Goal: Task Accomplishment & Management: Manage account settings

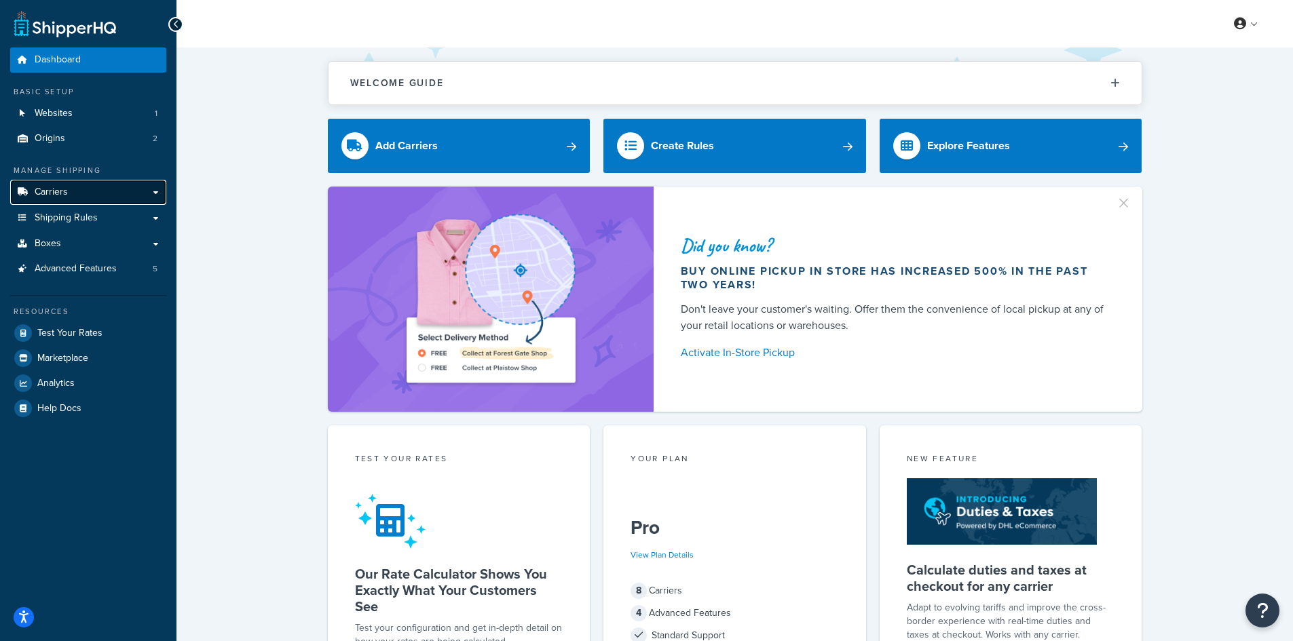
click at [57, 191] on span "Carriers" at bounding box center [51, 193] width 33 height 12
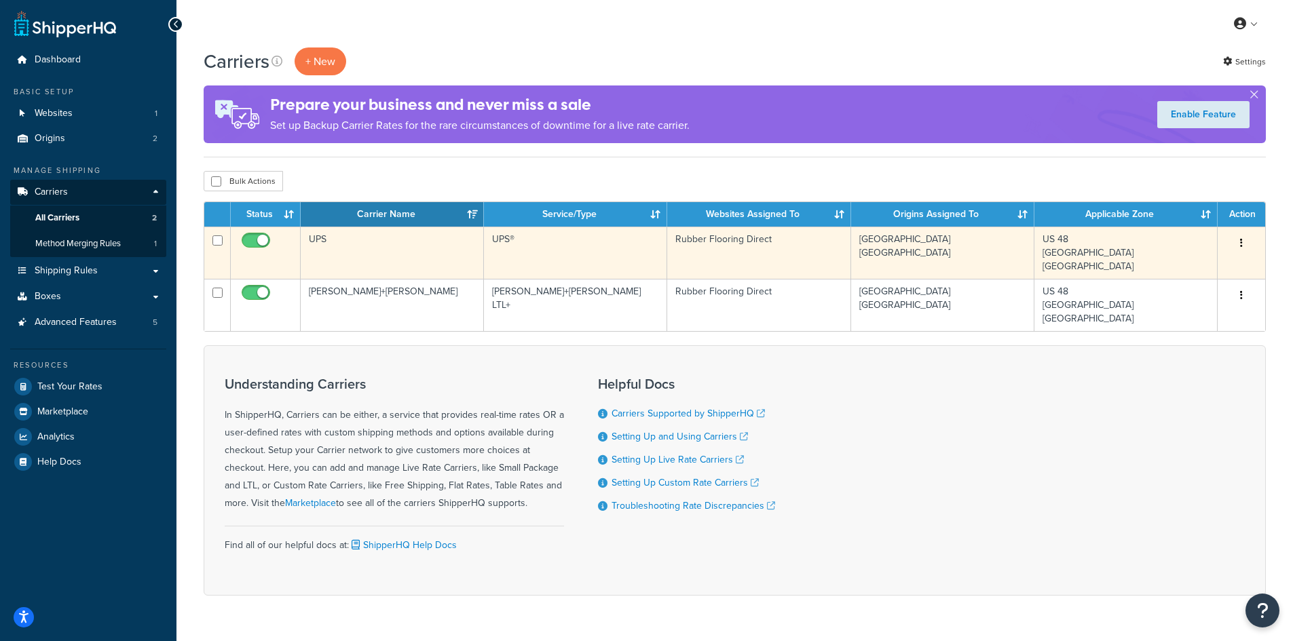
click at [998, 253] on td "Lebanon Rancho Cucamonga" at bounding box center [942, 253] width 183 height 52
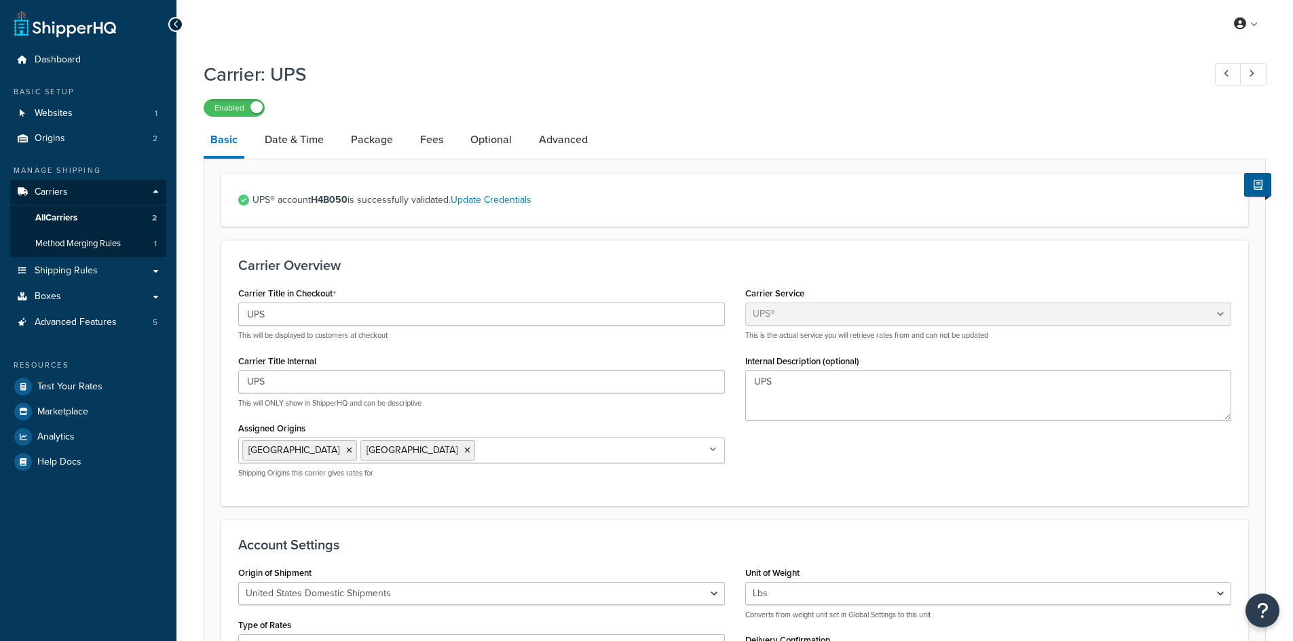
select select "ups"
click at [420, 142] on link "Fees" at bounding box center [431, 140] width 37 height 33
select select "AFTER"
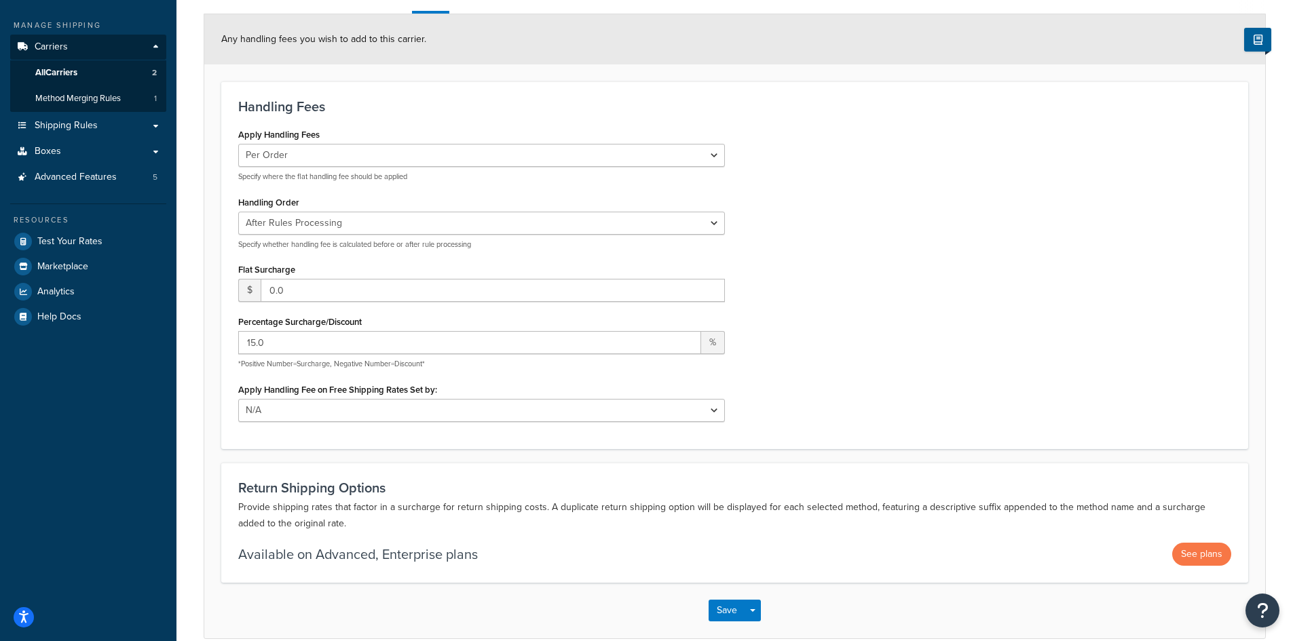
scroll to position [145, 0]
click at [717, 155] on select "Per Order Per Item Per Package" at bounding box center [481, 156] width 487 height 23
click at [780, 151] on div "Apply Handling Fees Per Order Per Item Per Package Specify where the flat handl…" at bounding box center [734, 279] width 1013 height 307
click at [708, 226] on select "Before Rules Processing After Rules Processing" at bounding box center [481, 223] width 487 height 23
click at [832, 195] on div "Apply Handling Fees Per Order Per Item Per Package Specify where the flat handl…" at bounding box center [734, 279] width 1013 height 307
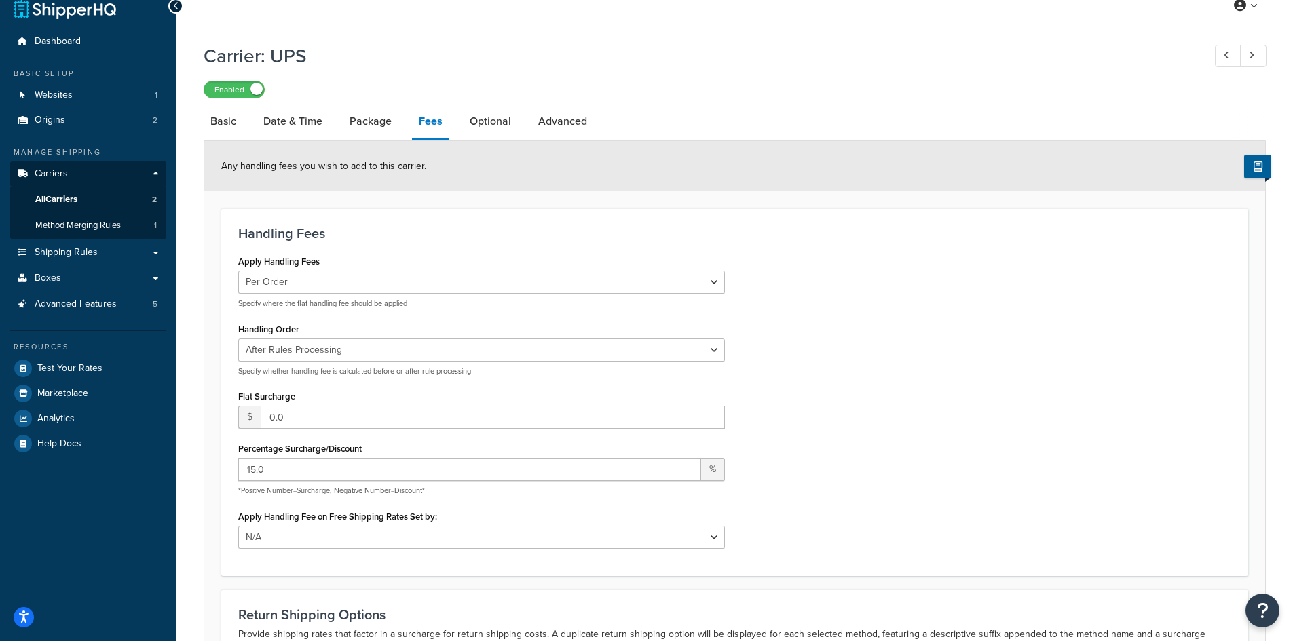
scroll to position [0, 0]
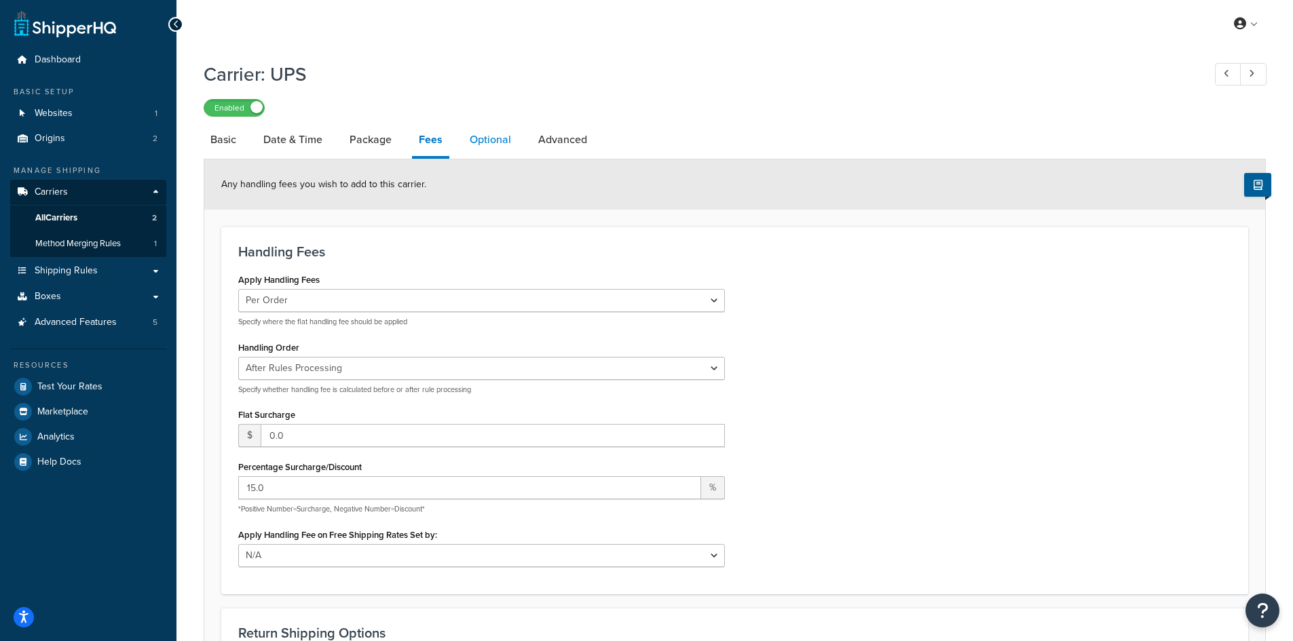
click at [500, 143] on link "Optional" at bounding box center [490, 140] width 55 height 33
select select "residential"
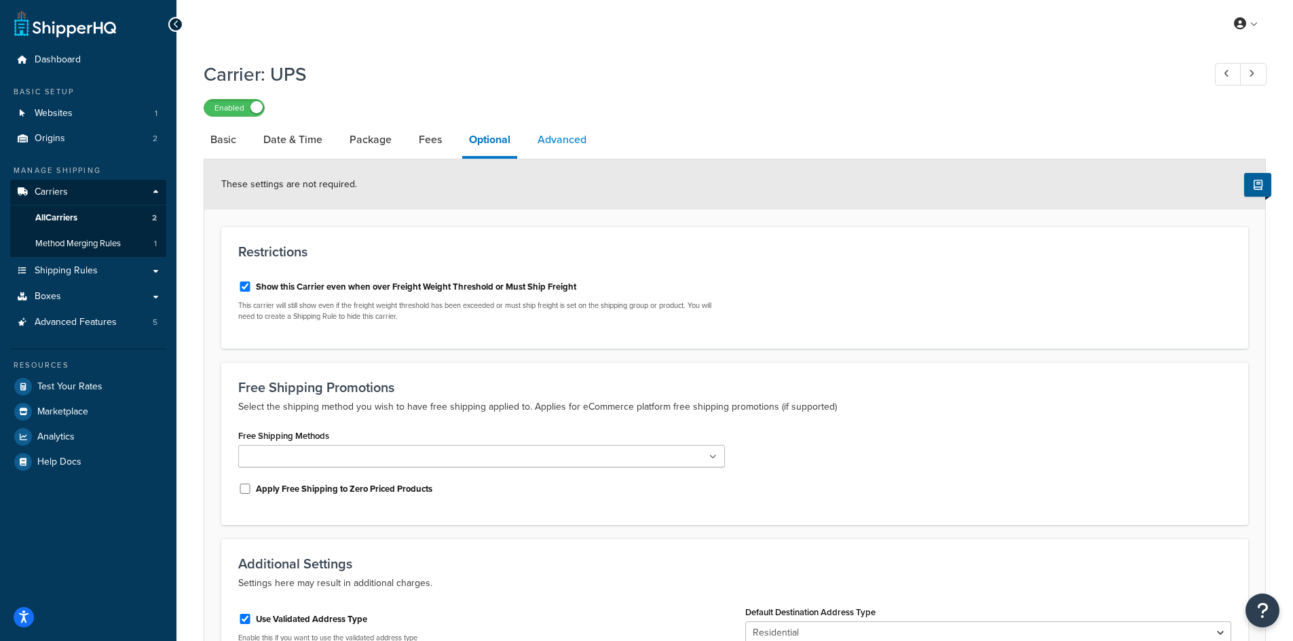
click at [562, 138] on link "Advanced" at bounding box center [562, 140] width 62 height 33
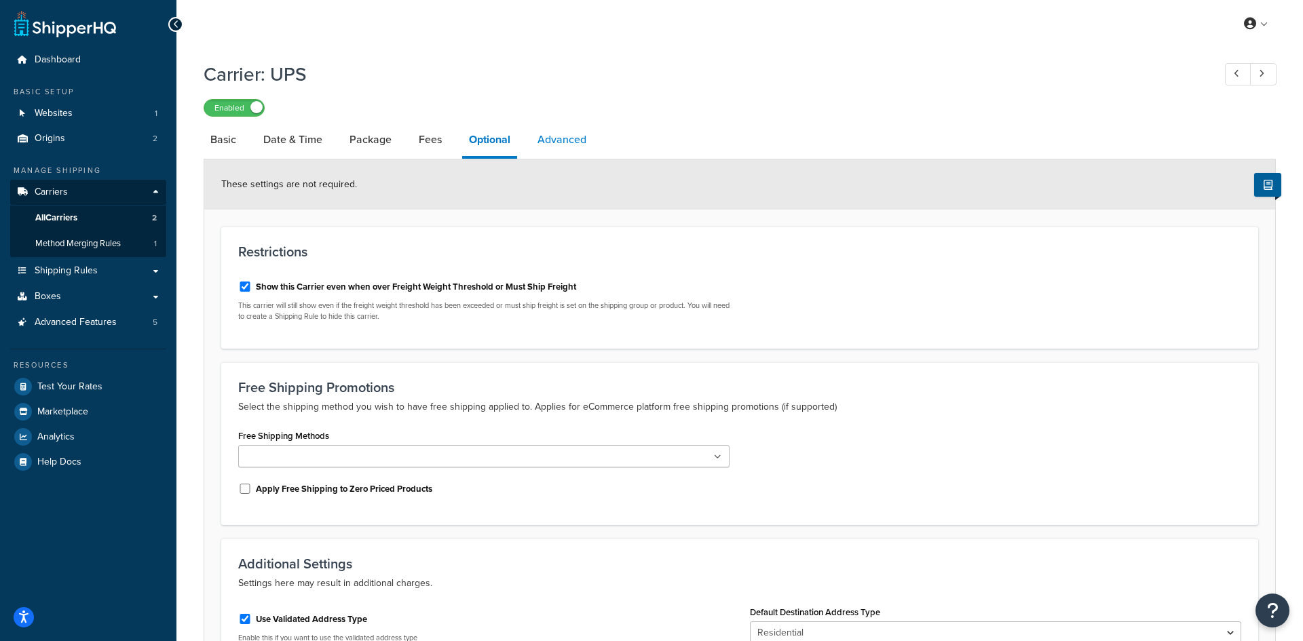
select select "false"
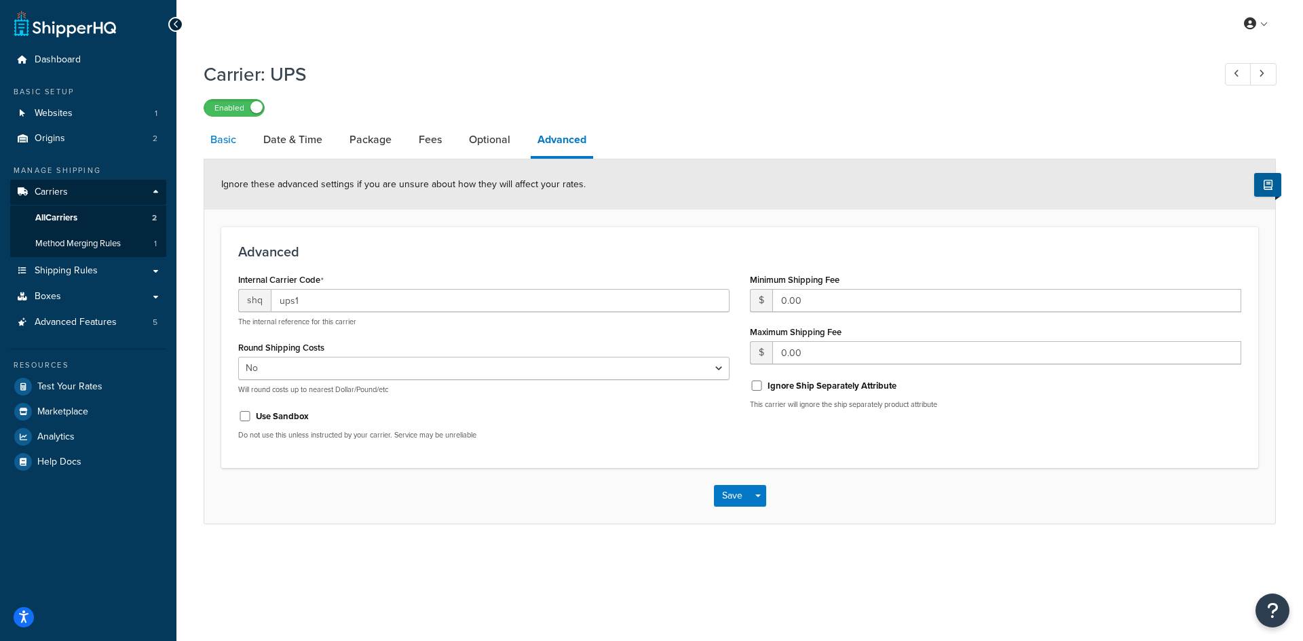
click at [222, 145] on link "Basic" at bounding box center [223, 140] width 39 height 33
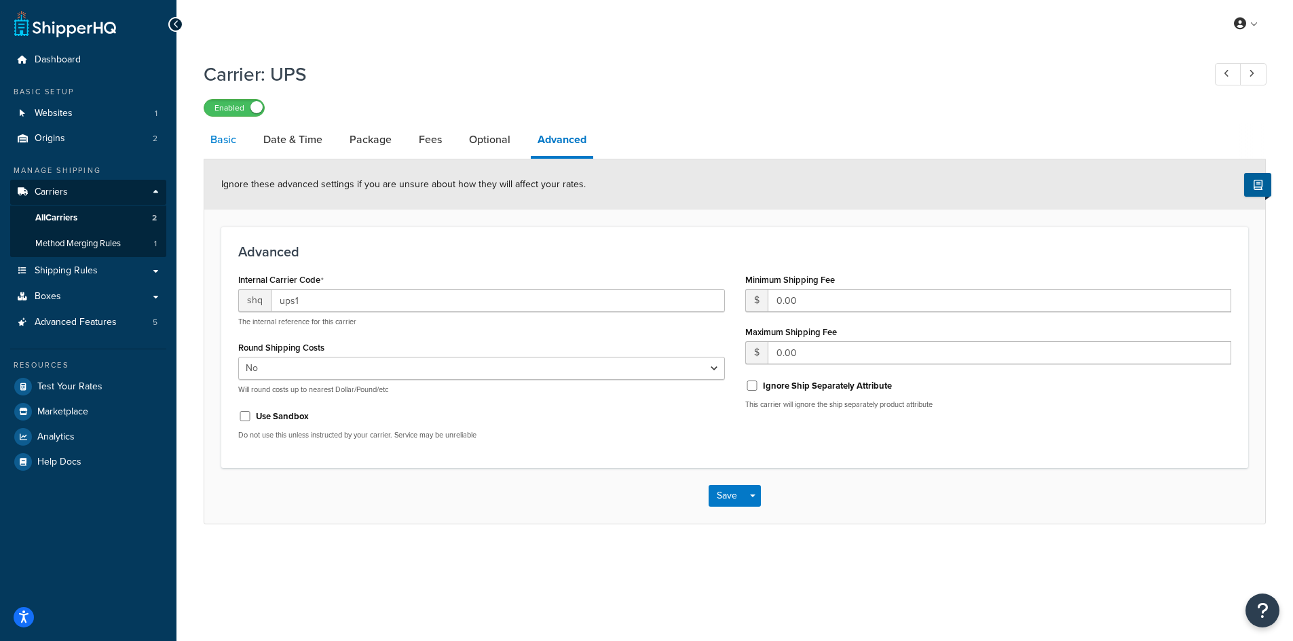
select select "ups"
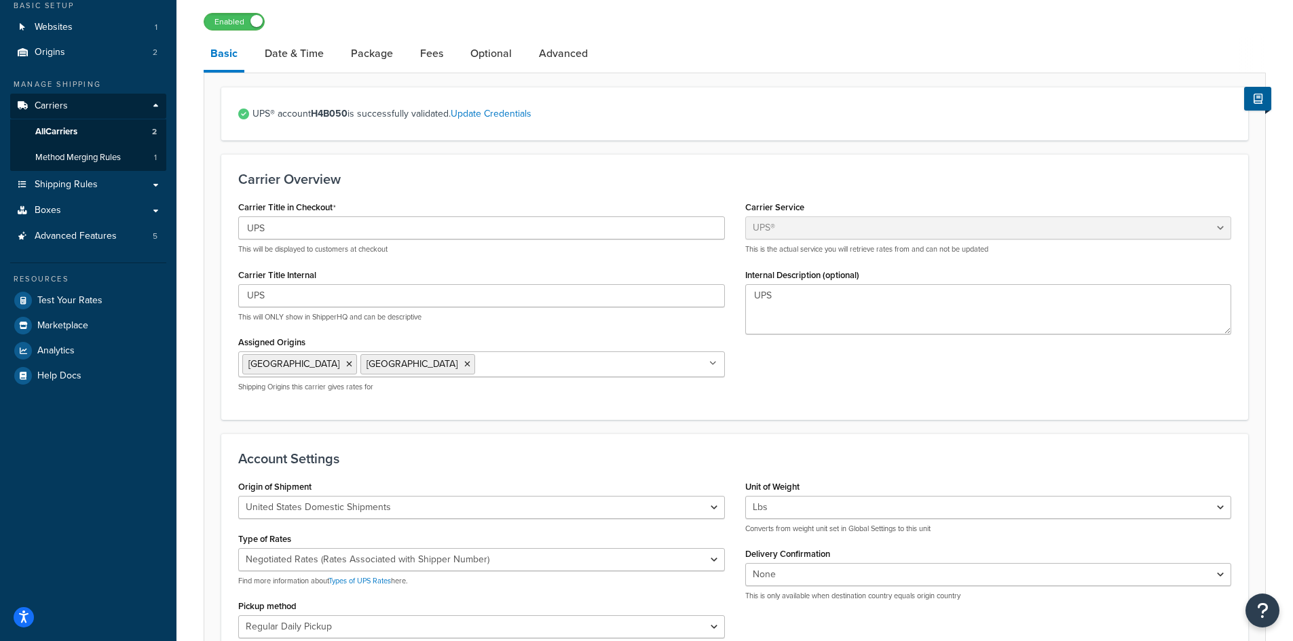
scroll to position [69, 0]
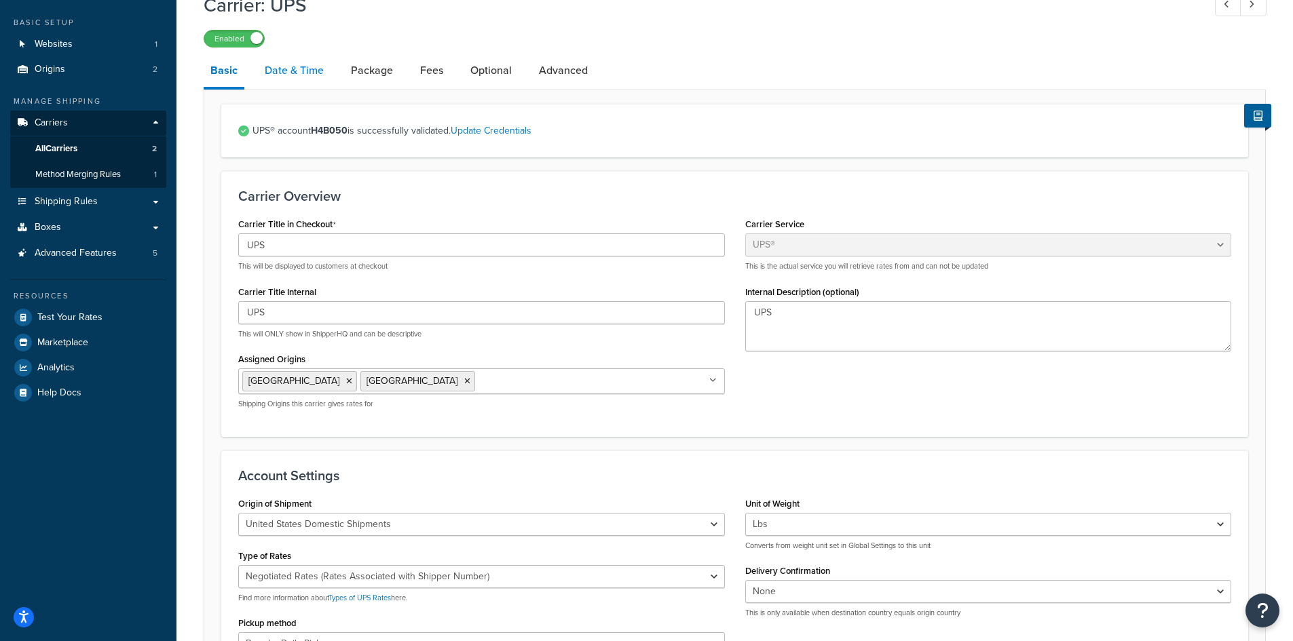
click at [302, 75] on link "Date & Time" at bounding box center [294, 70] width 73 height 33
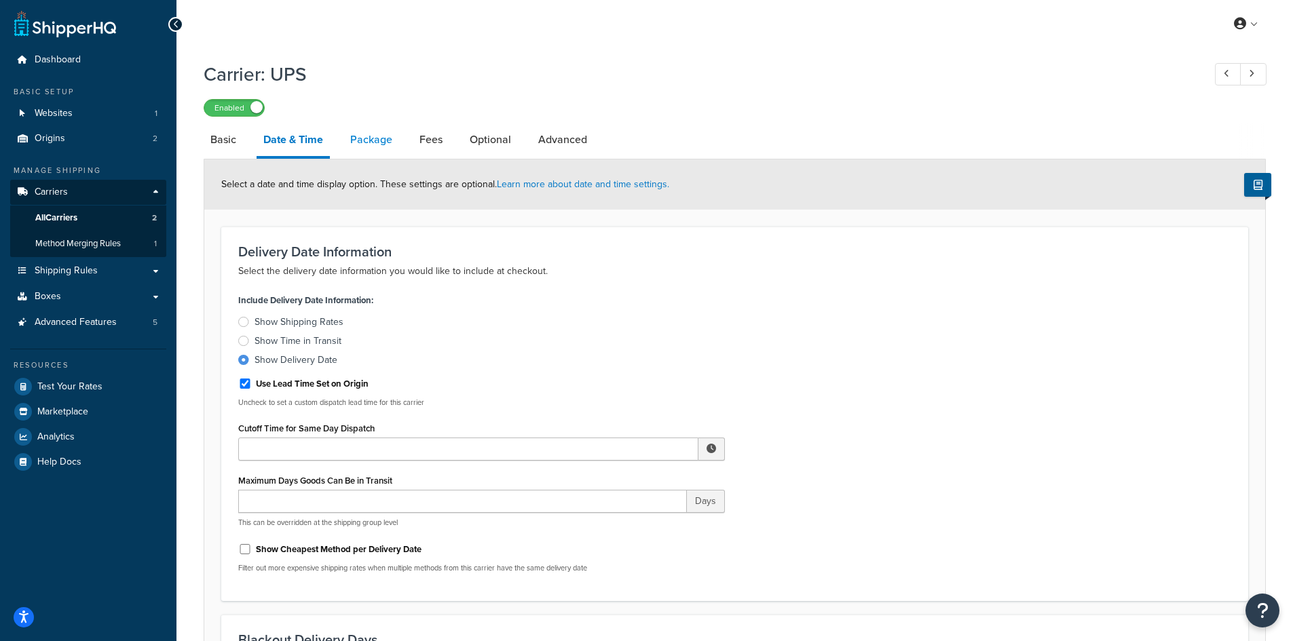
click at [379, 142] on link "Package" at bounding box center [371, 140] width 56 height 33
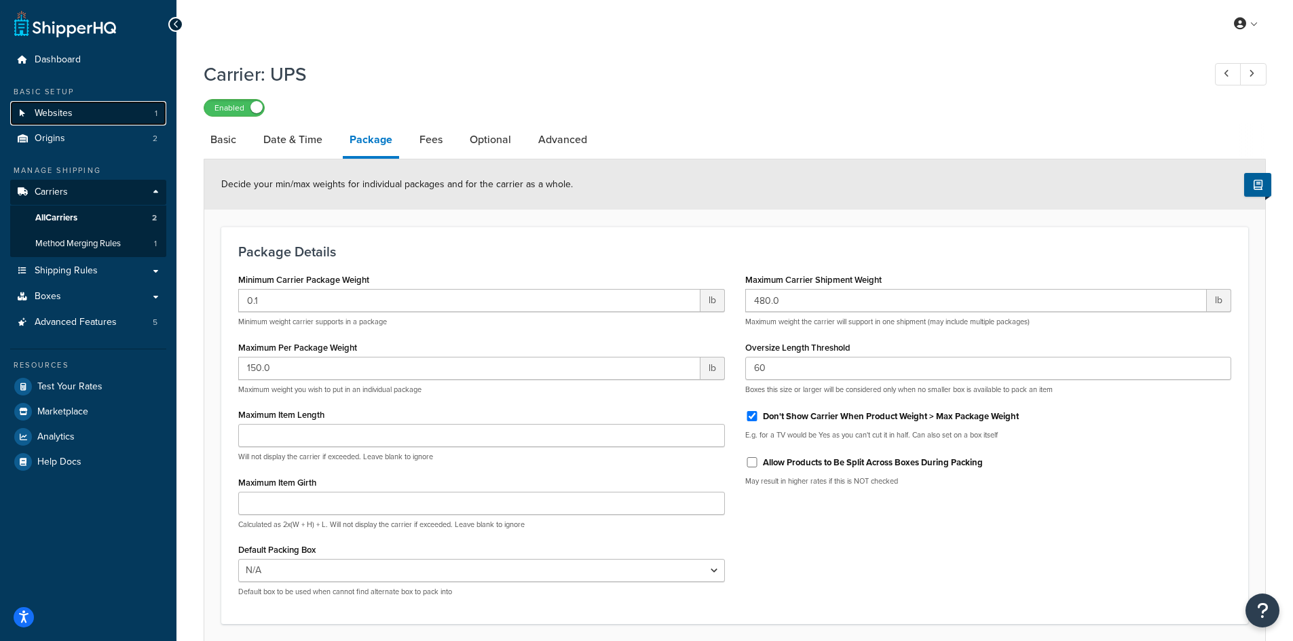
click at [55, 118] on span "Websites" at bounding box center [54, 114] width 38 height 12
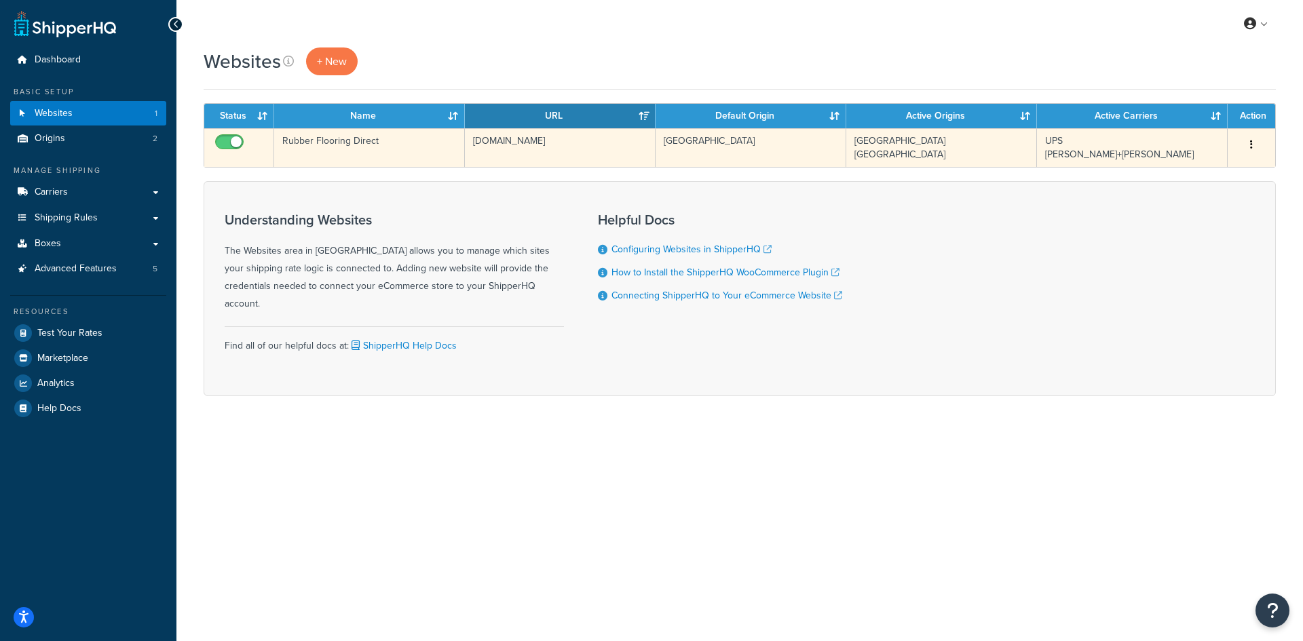
click at [407, 149] on td "Rubber Flooring Direct" at bounding box center [369, 147] width 191 height 39
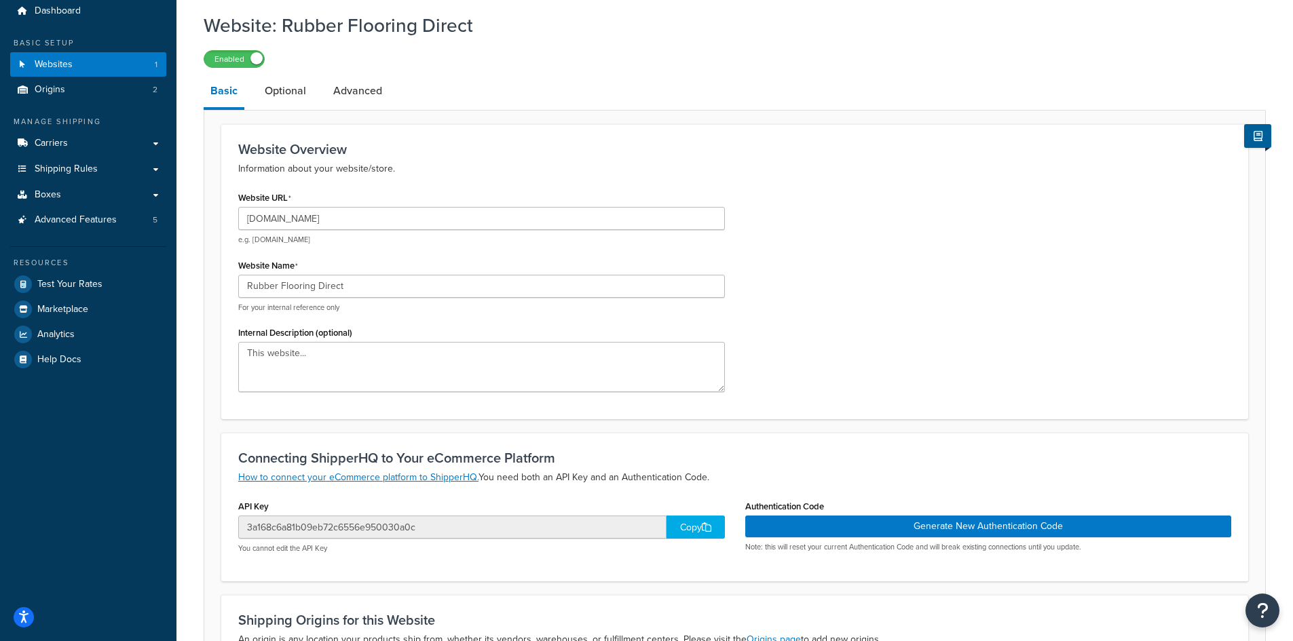
scroll to position [7, 0]
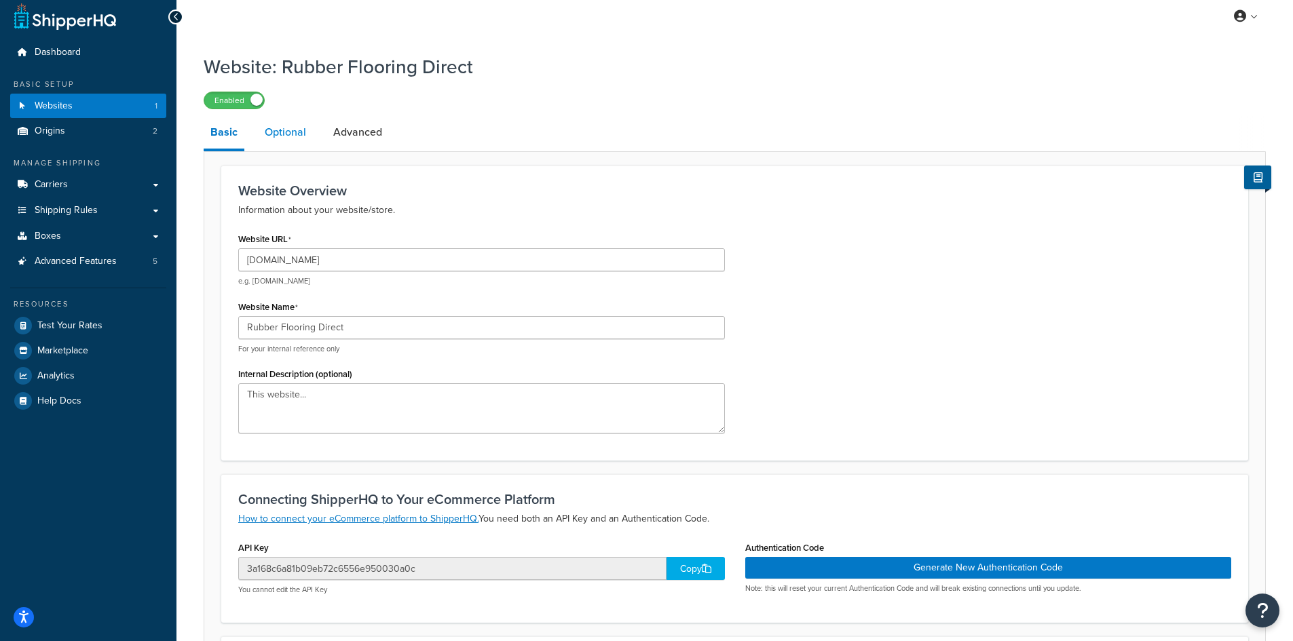
click at [280, 135] on link "Optional" at bounding box center [285, 132] width 55 height 33
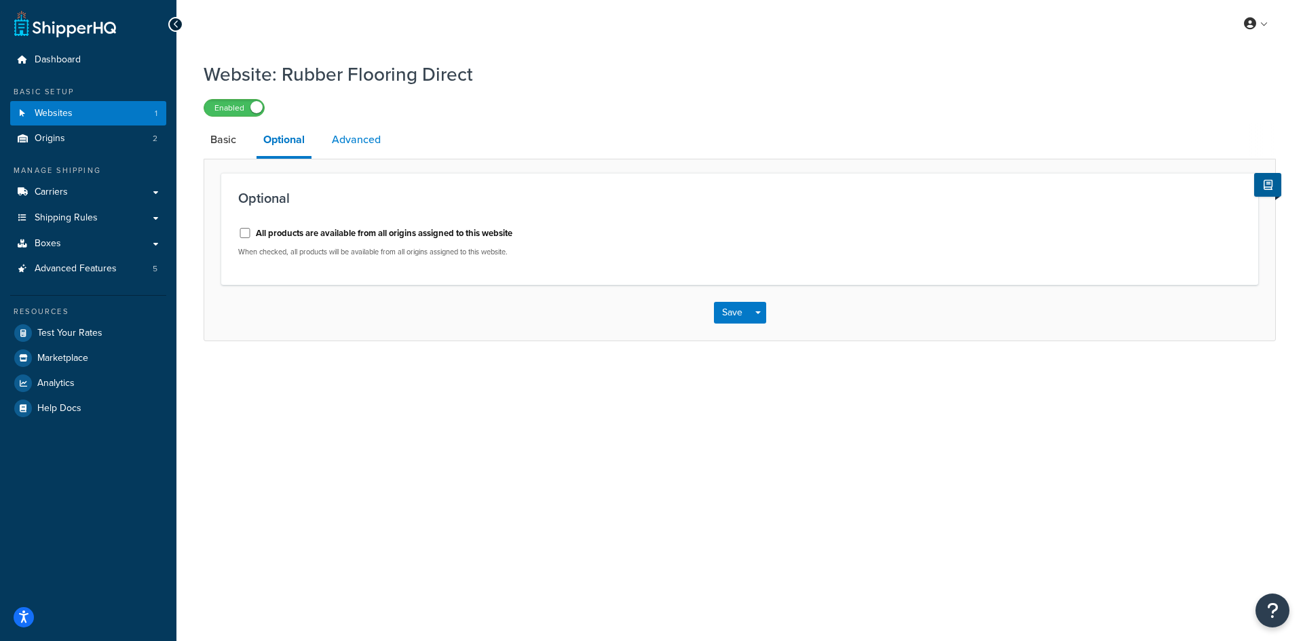
click at [346, 135] on link "Advanced" at bounding box center [356, 140] width 62 height 33
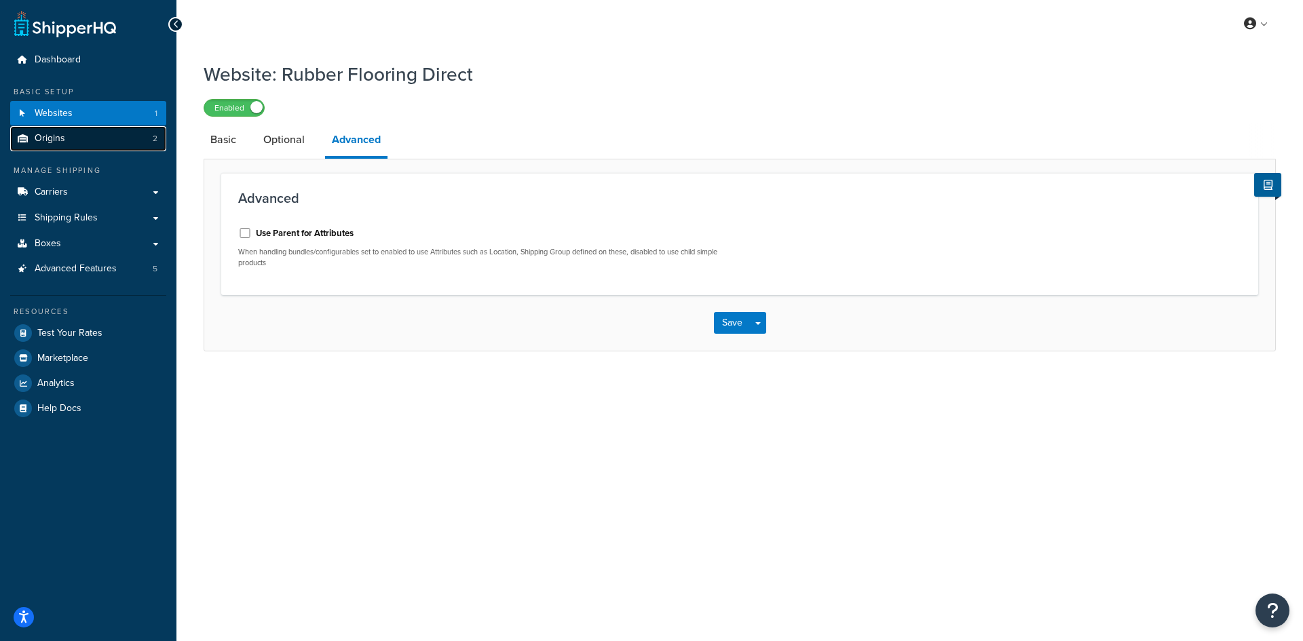
click at [59, 137] on span "Origins" at bounding box center [50, 139] width 31 height 12
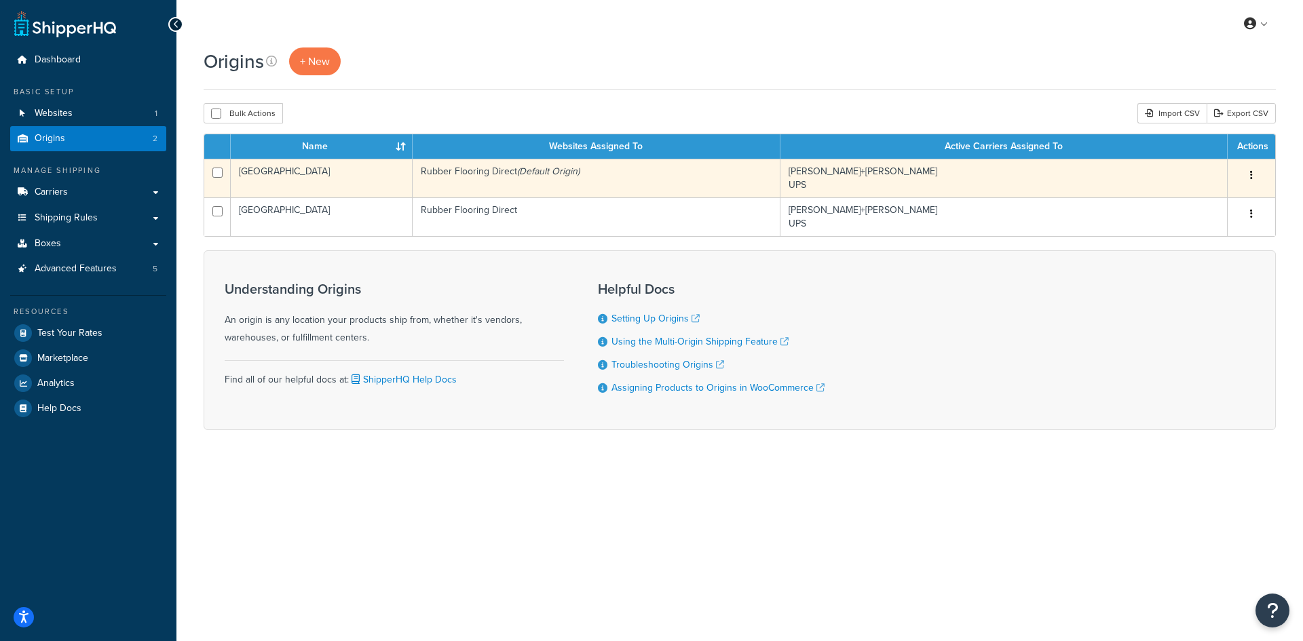
click at [685, 178] on td "Rubber Flooring Direct (Default Origin)" at bounding box center [597, 178] width 368 height 39
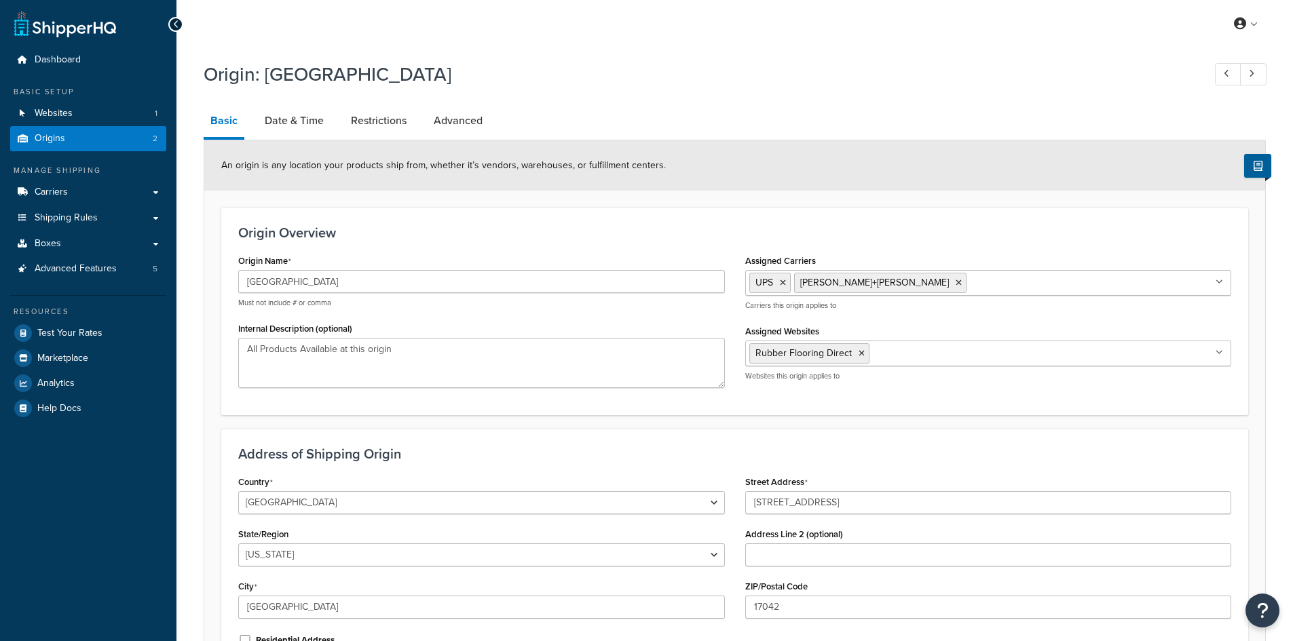
select select "38"
click at [294, 124] on link "Date & Time" at bounding box center [294, 121] width 73 height 33
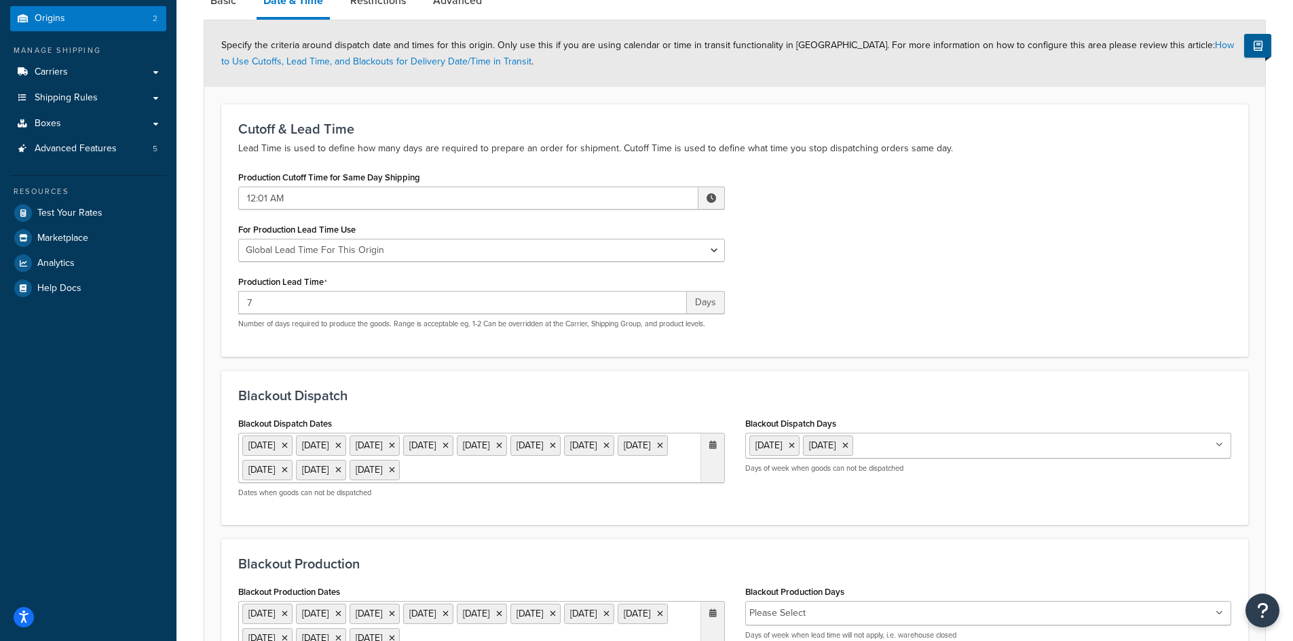
scroll to position [75, 0]
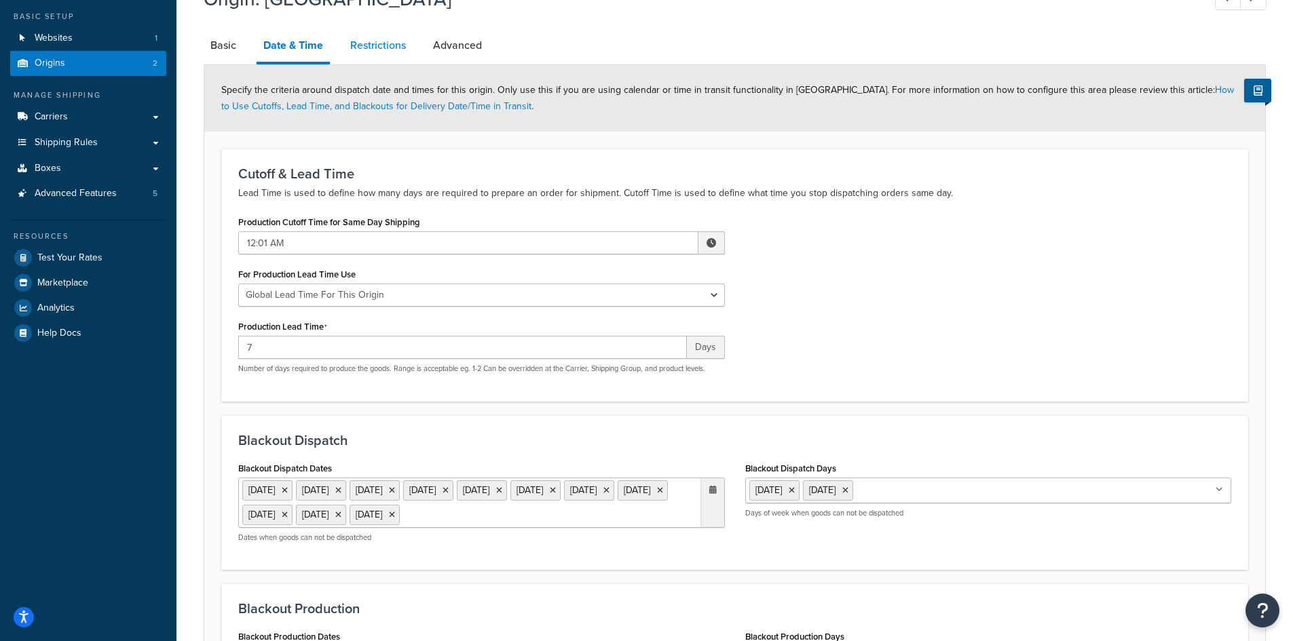
click at [384, 46] on link "Restrictions" at bounding box center [377, 45] width 69 height 33
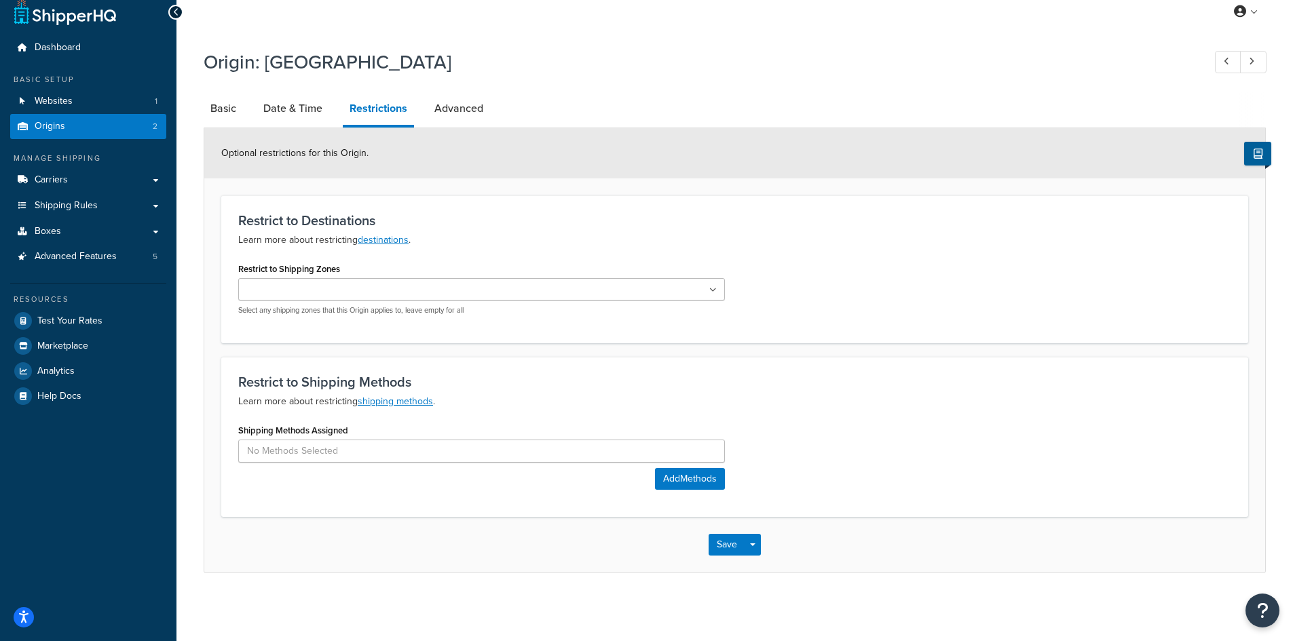
scroll to position [13, 0]
click at [460, 109] on link "Advanced" at bounding box center [459, 108] width 62 height 33
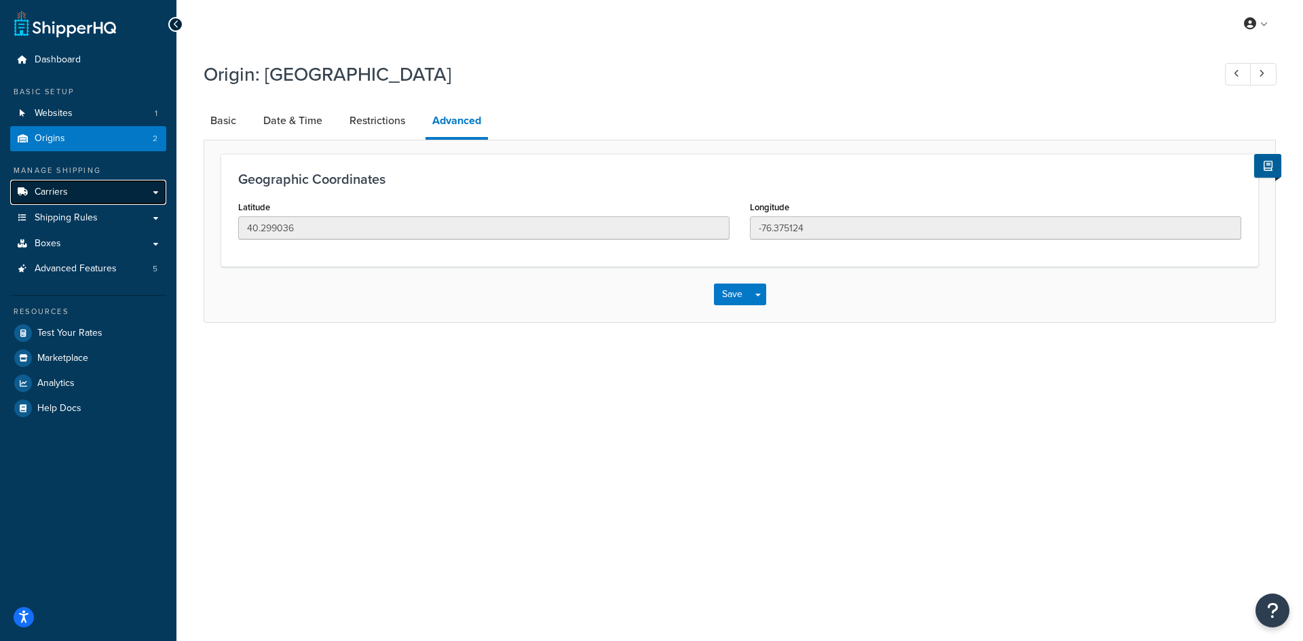
click at [52, 187] on span "Carriers" at bounding box center [51, 193] width 33 height 12
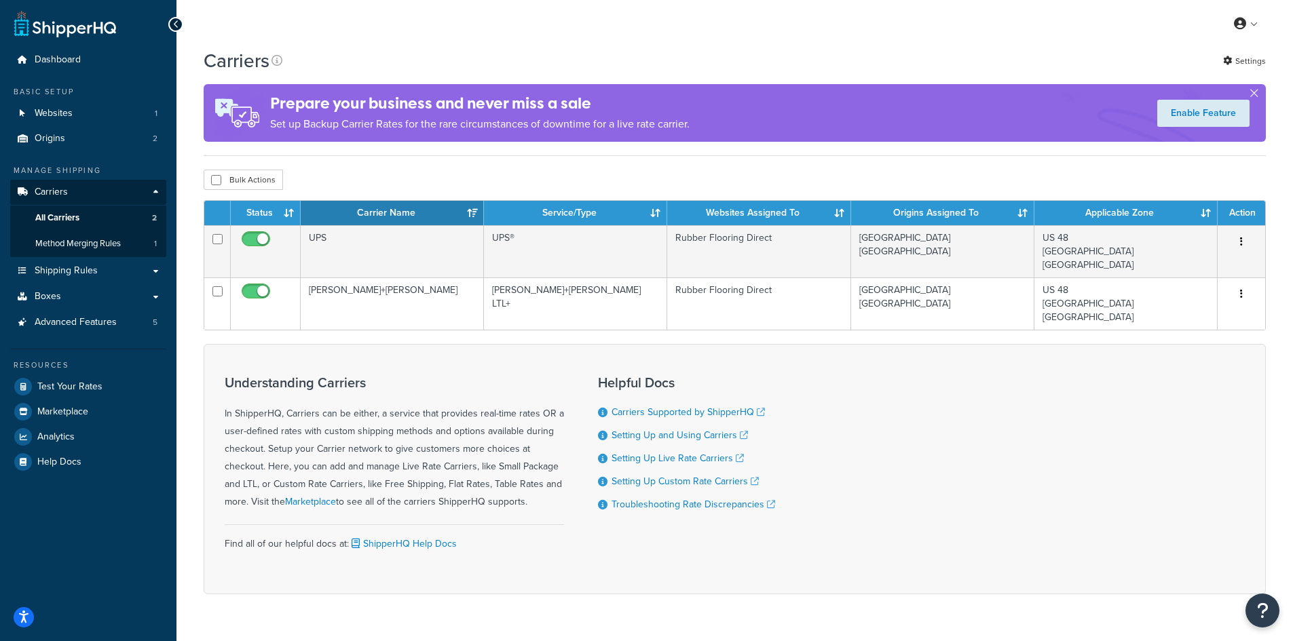
click at [747, 181] on div "Bulk Actions Duplicate Delete" at bounding box center [735, 180] width 1062 height 20
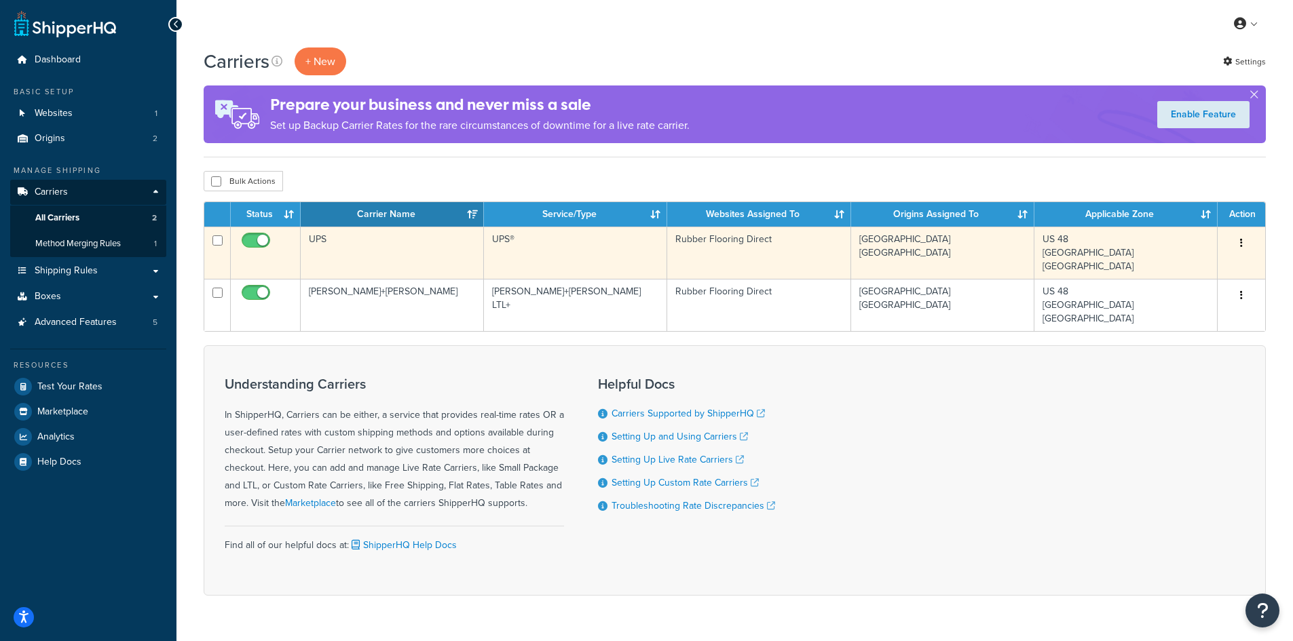
click at [1240, 241] on icon "button" at bounding box center [1241, 243] width 3 height 10
click at [967, 247] on td "Lebanon Rancho Cucamonga" at bounding box center [942, 253] width 183 height 52
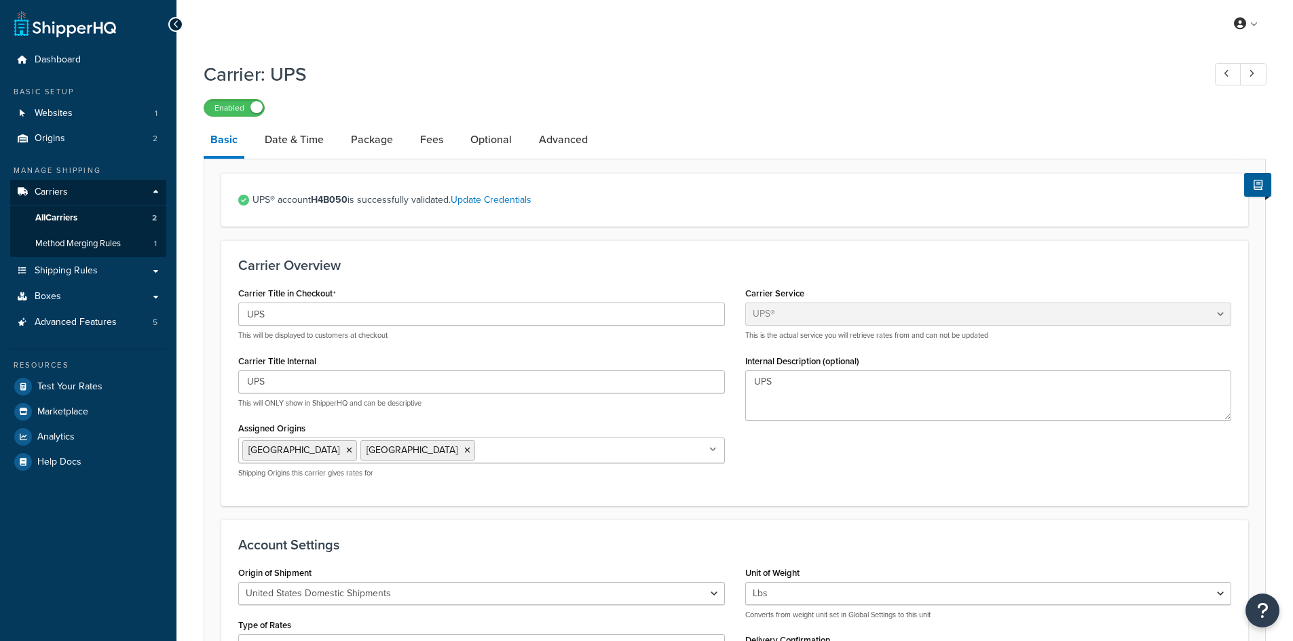
select select "ups"
click at [376, 143] on link "Package" at bounding box center [372, 140] width 56 height 33
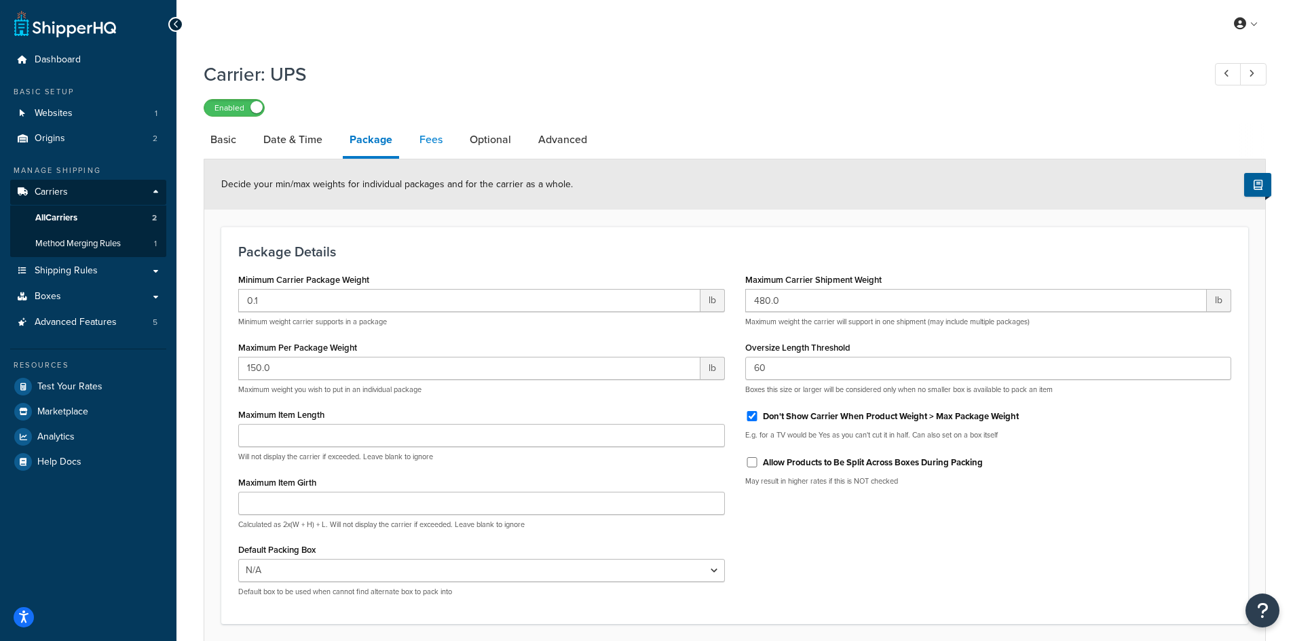
click at [432, 140] on link "Fees" at bounding box center [431, 140] width 37 height 33
select select "AFTER"
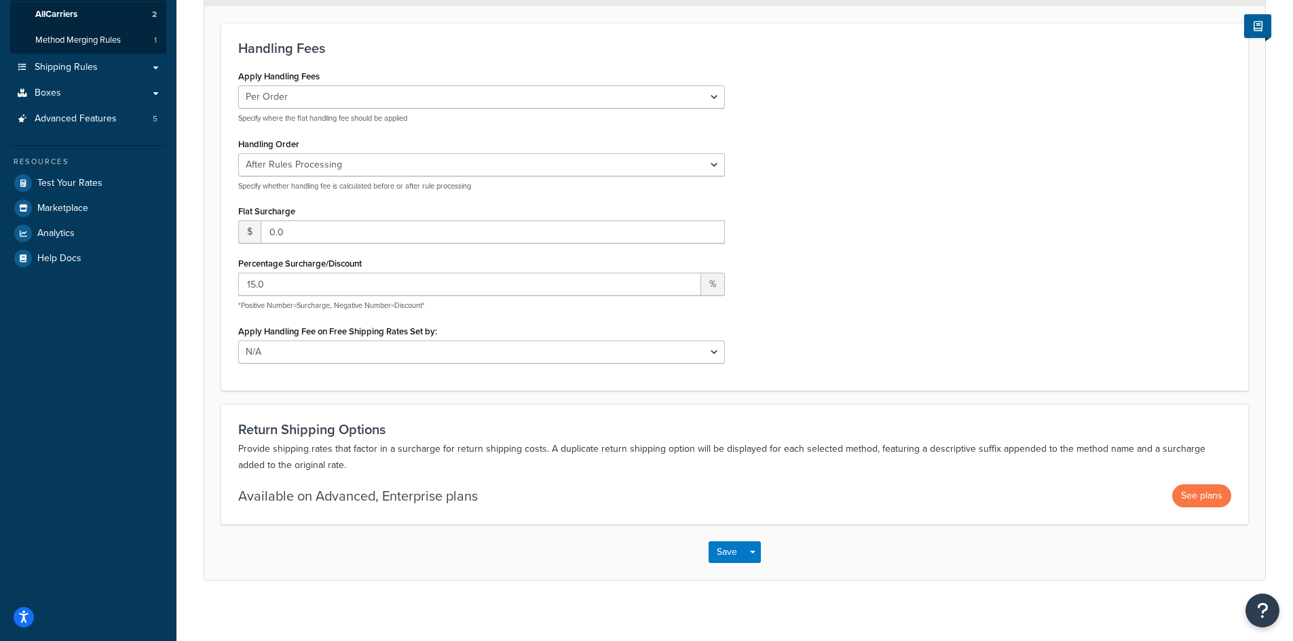
scroll to position [212, 0]
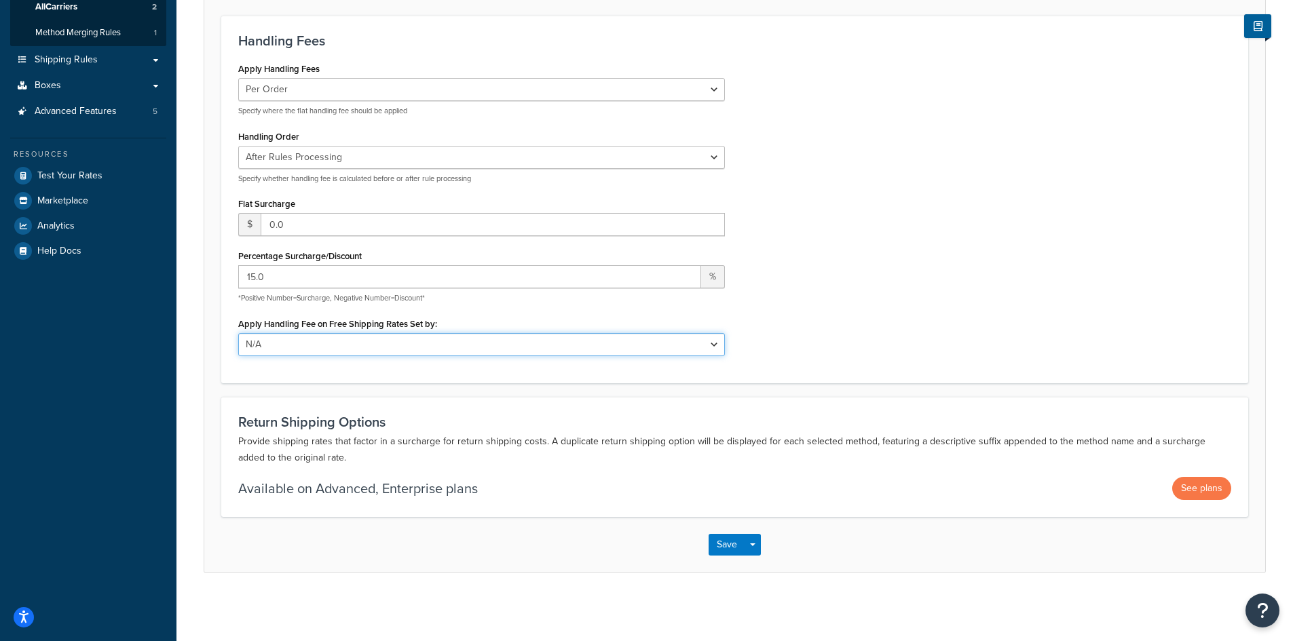
click at [718, 345] on select "N/A Fixed/Free Shipping Methods Free Promotion Rules All Free Shipping" at bounding box center [481, 344] width 487 height 23
click at [786, 314] on div "Apply Handling Fees Per Order Per Item Per Package Specify where the flat handl…" at bounding box center [734, 212] width 1013 height 307
click at [694, 278] on input "15.0" at bounding box center [469, 276] width 463 height 23
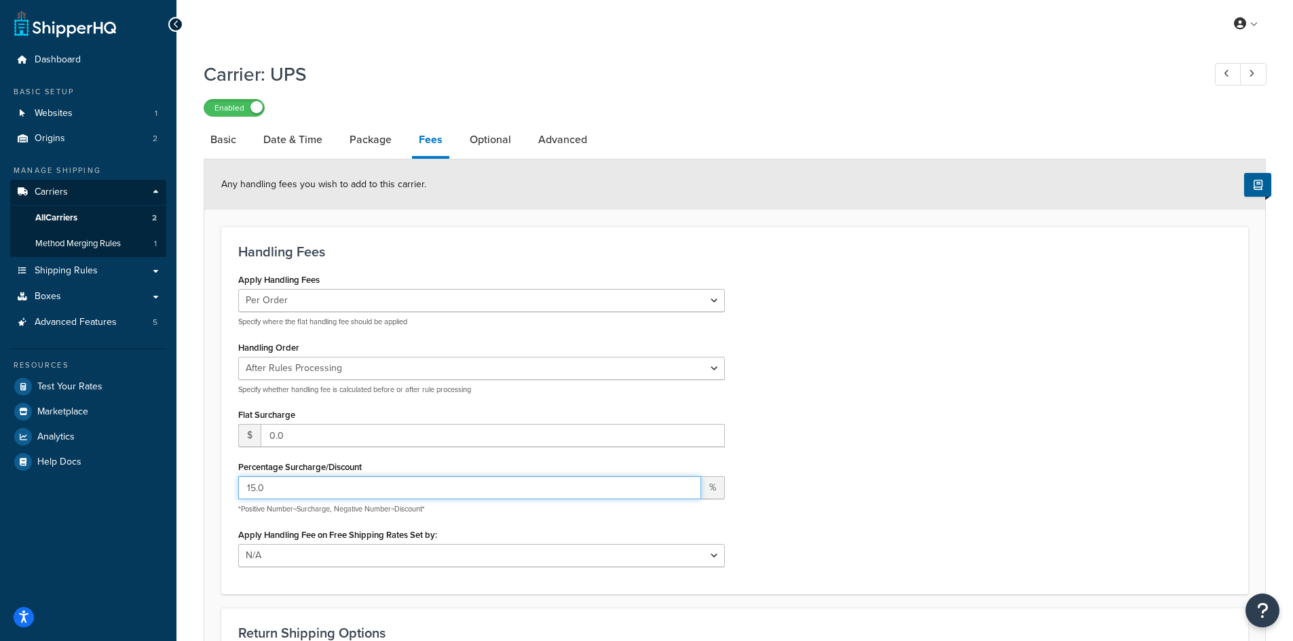
scroll to position [68, 0]
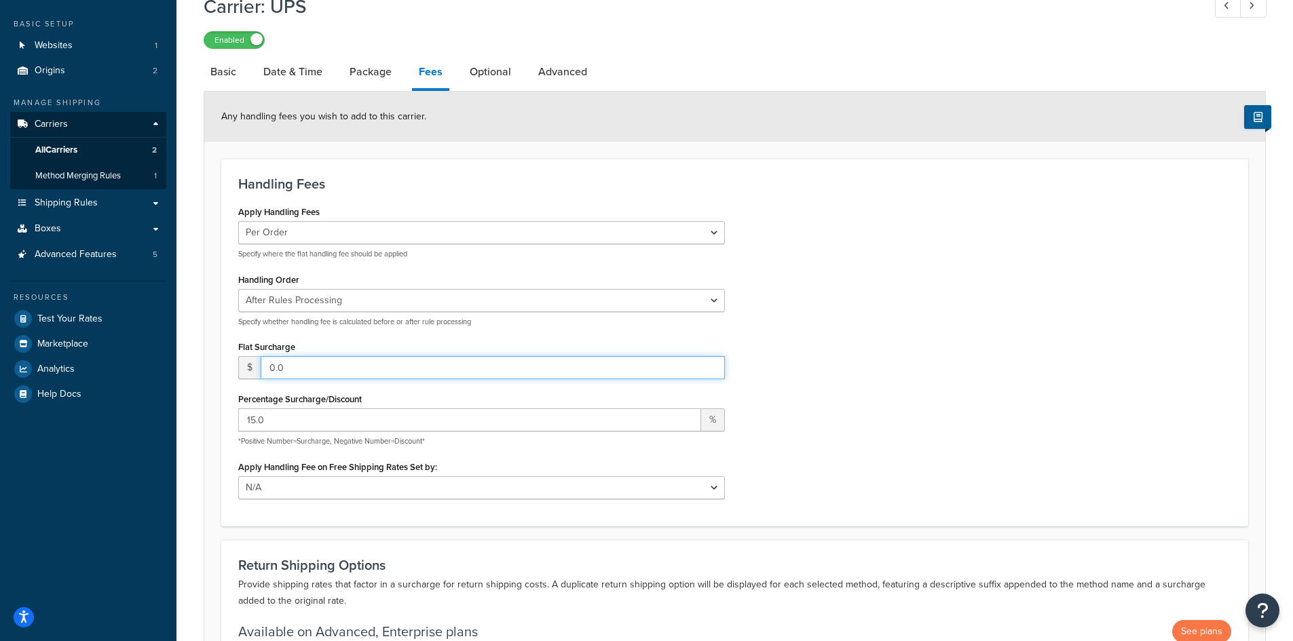
click at [474, 366] on input "0.0" at bounding box center [493, 367] width 464 height 23
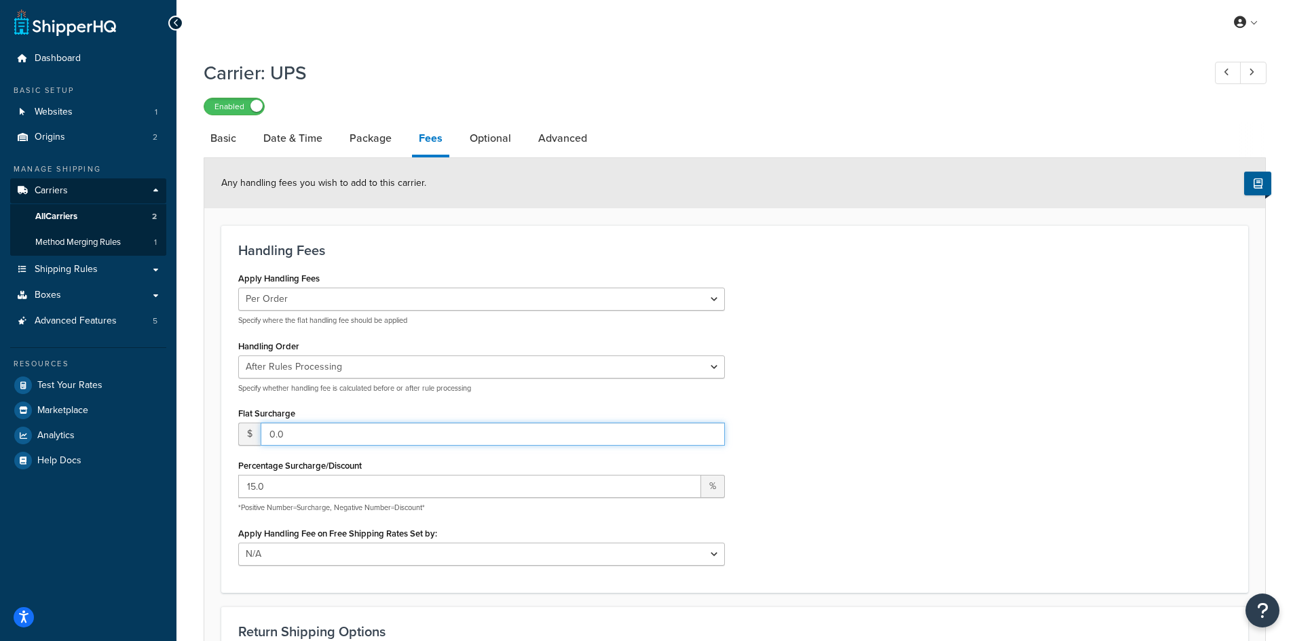
scroll to position [0, 0]
click at [550, 134] on link "Advanced" at bounding box center [562, 140] width 62 height 33
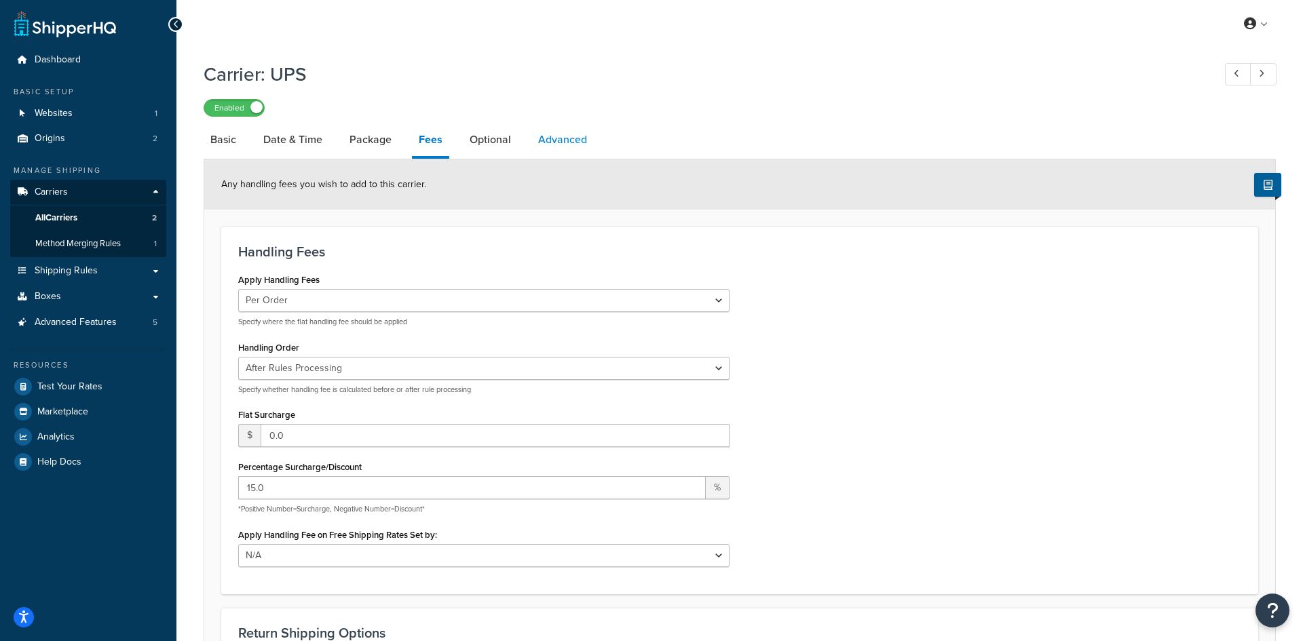
select select "false"
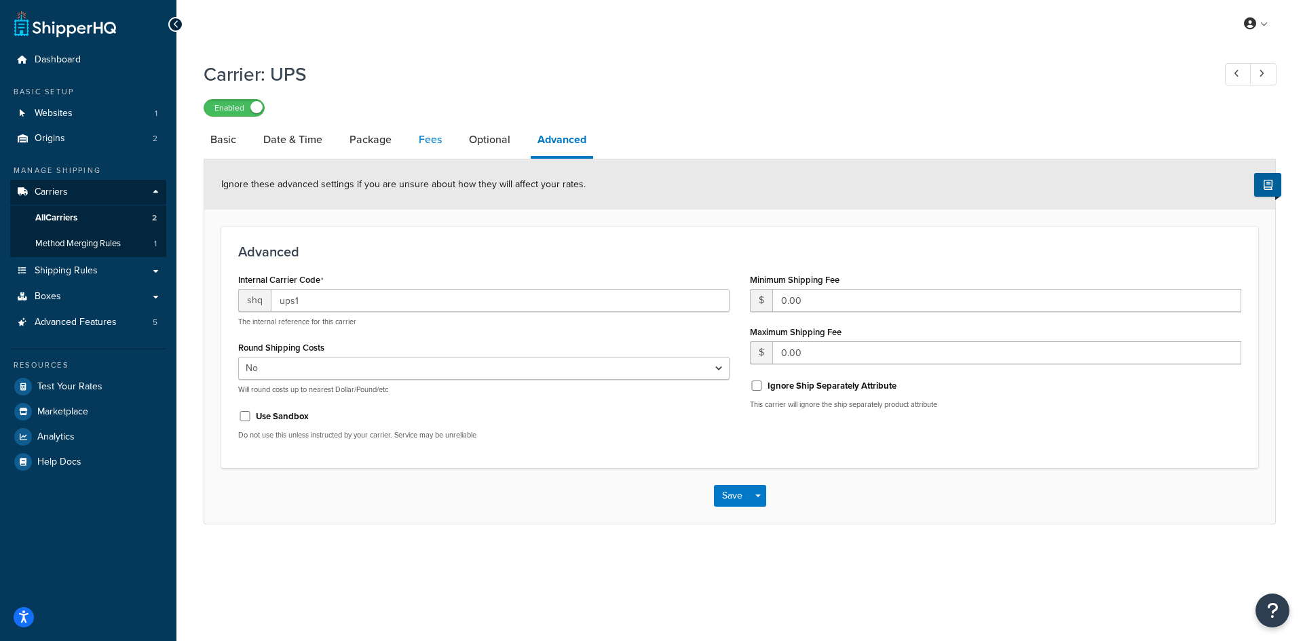
click at [425, 136] on link "Fees" at bounding box center [430, 140] width 37 height 33
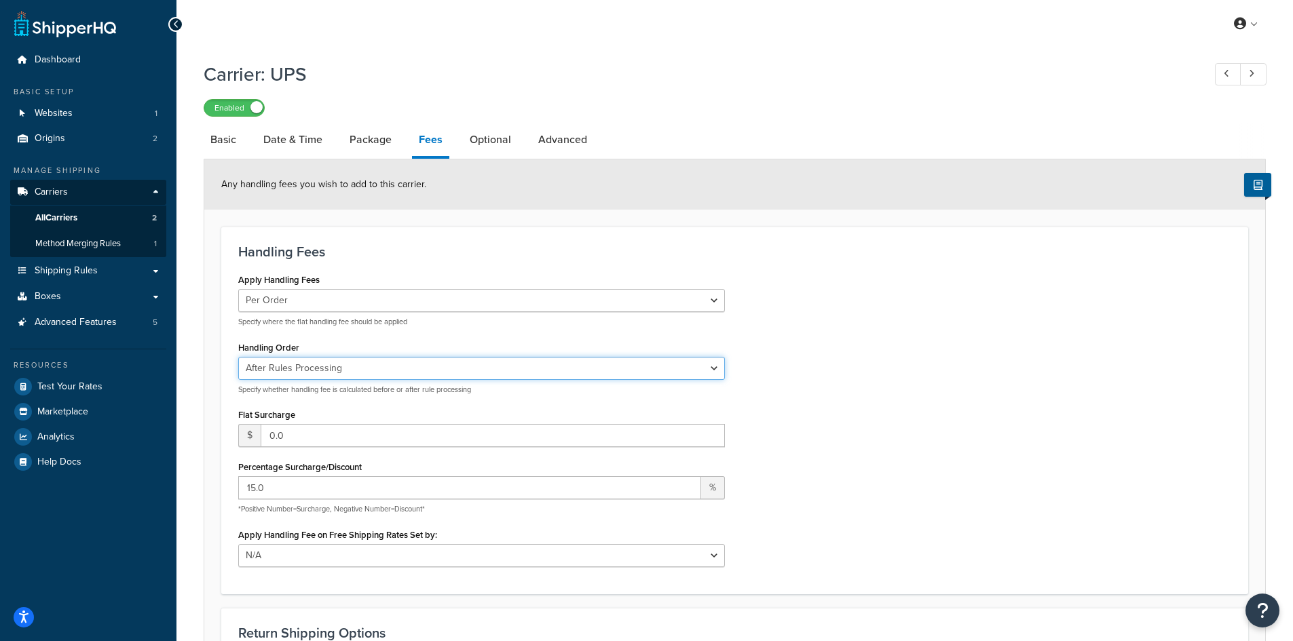
click at [718, 367] on select "Before Rules Processing After Rules Processing" at bounding box center [481, 368] width 487 height 23
click at [238, 358] on select "Before Rules Processing After Rules Processing" at bounding box center [481, 368] width 487 height 23
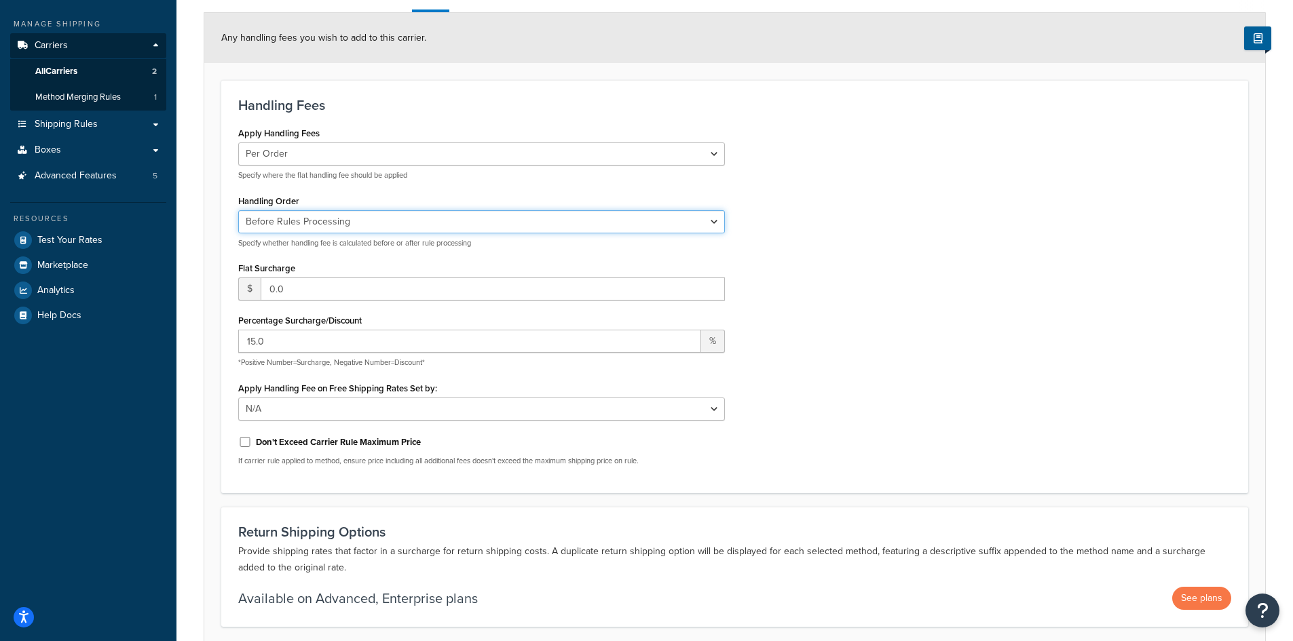
scroll to position [204, 0]
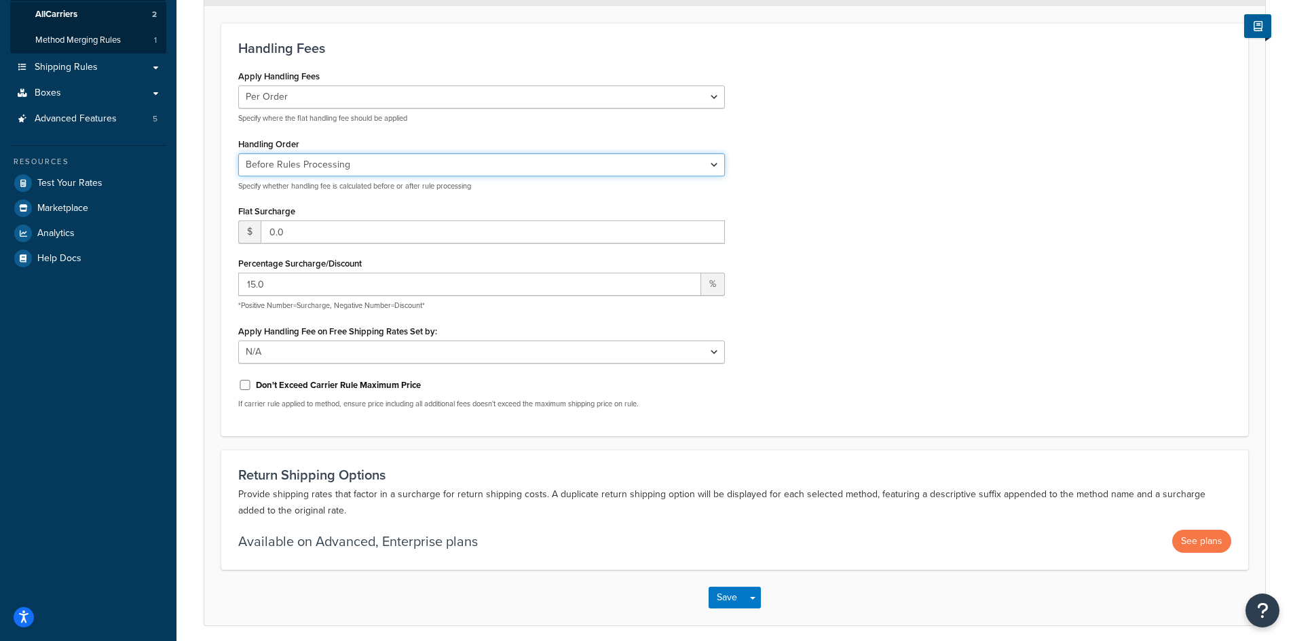
click at [712, 166] on select "Before Rules Processing After Rules Processing" at bounding box center [481, 164] width 487 height 23
click at [238, 154] on select "Before Rules Processing After Rules Processing" at bounding box center [481, 164] width 487 height 23
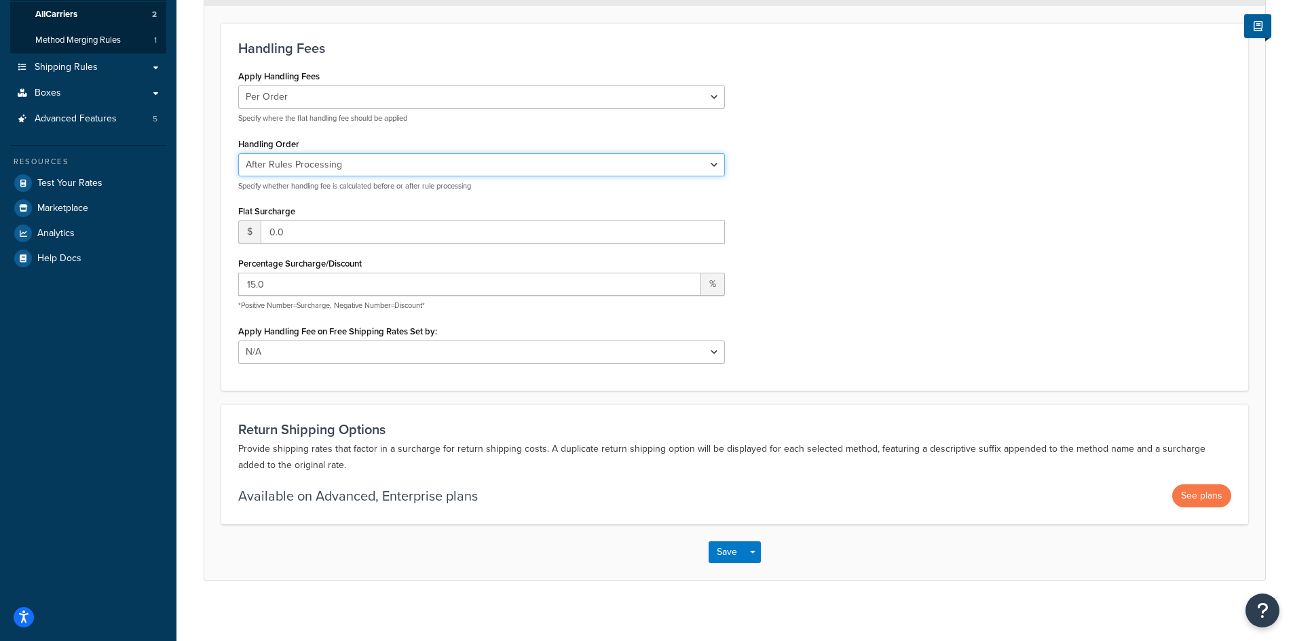
click at [710, 165] on select "Before Rules Processing After Rules Processing" at bounding box center [481, 164] width 487 height 23
click at [238, 154] on select "Before Rules Processing After Rules Processing" at bounding box center [481, 164] width 487 height 23
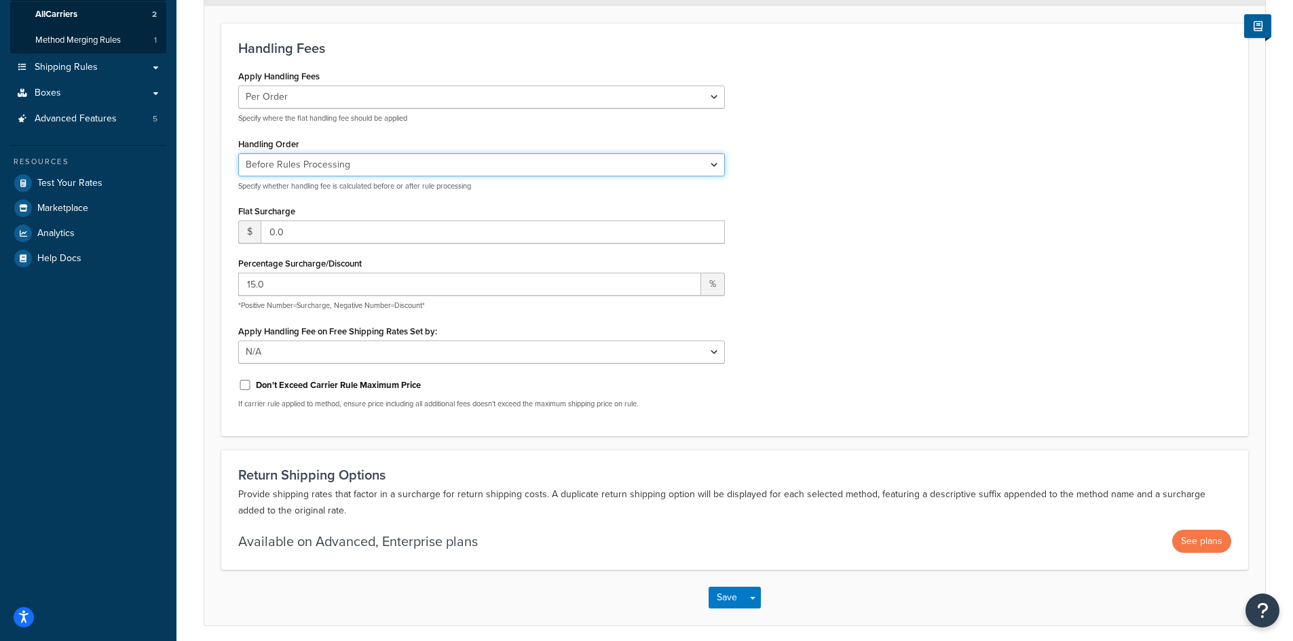
click at [719, 165] on select "Before Rules Processing After Rules Processing" at bounding box center [481, 164] width 487 height 23
select select "AFTER"
click at [238, 154] on select "Before Rules Processing After Rules Processing" at bounding box center [481, 164] width 487 height 23
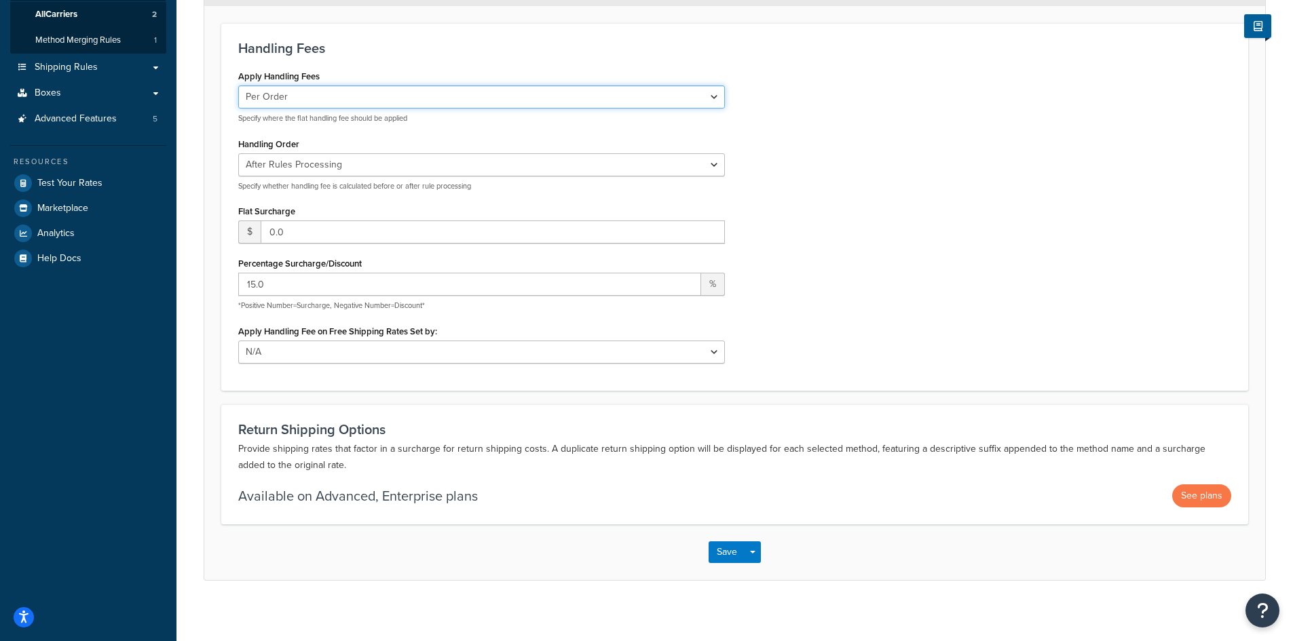
click at [713, 98] on select "Per Order Per Item Per Package" at bounding box center [481, 97] width 487 height 23
click at [238, 87] on select "Per Order Per Item Per Package" at bounding box center [481, 97] width 487 height 23
click at [713, 100] on select "Per Order Per Item Per Package" at bounding box center [481, 97] width 487 height 23
click at [238, 87] on select "Per Order Per Item Per Package" at bounding box center [481, 97] width 487 height 23
click at [713, 97] on select "Per Order Per Item Per Package" at bounding box center [481, 97] width 487 height 23
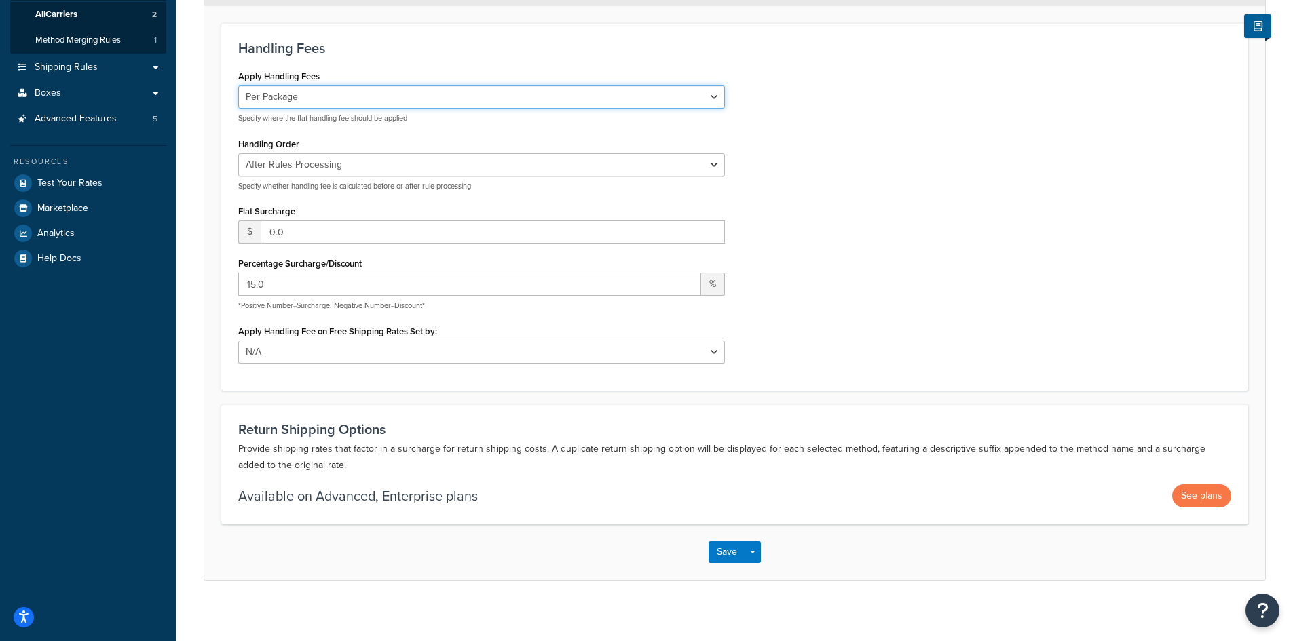
select select "order"
click at [238, 87] on select "Per Order Per Item Per Package" at bounding box center [481, 97] width 487 height 23
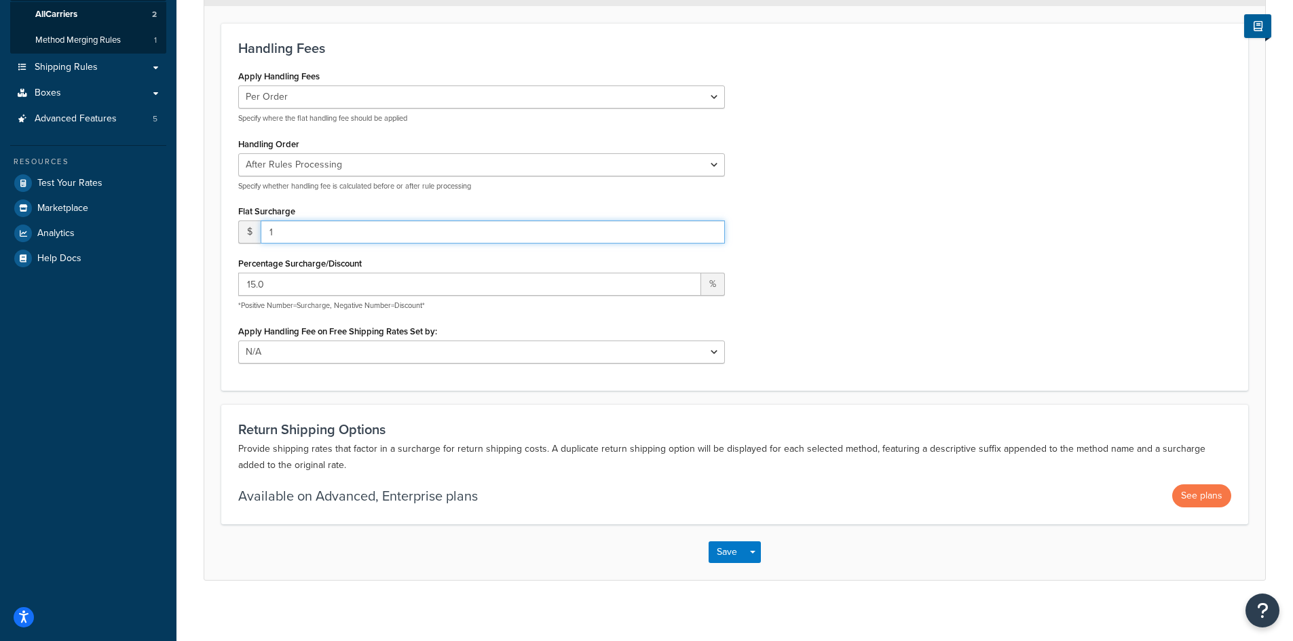
click at [713, 228] on input "1" at bounding box center [493, 232] width 464 height 23
click at [713, 228] on input "2" at bounding box center [493, 232] width 464 height 23
click at [713, 228] on input "3" at bounding box center [493, 232] width 464 height 23
click at [787, 225] on div "Apply Handling Fees Per Order Per Item Per Package Specify where the flat handl…" at bounding box center [734, 220] width 1013 height 307
click at [713, 235] on input "2" at bounding box center [493, 232] width 464 height 23
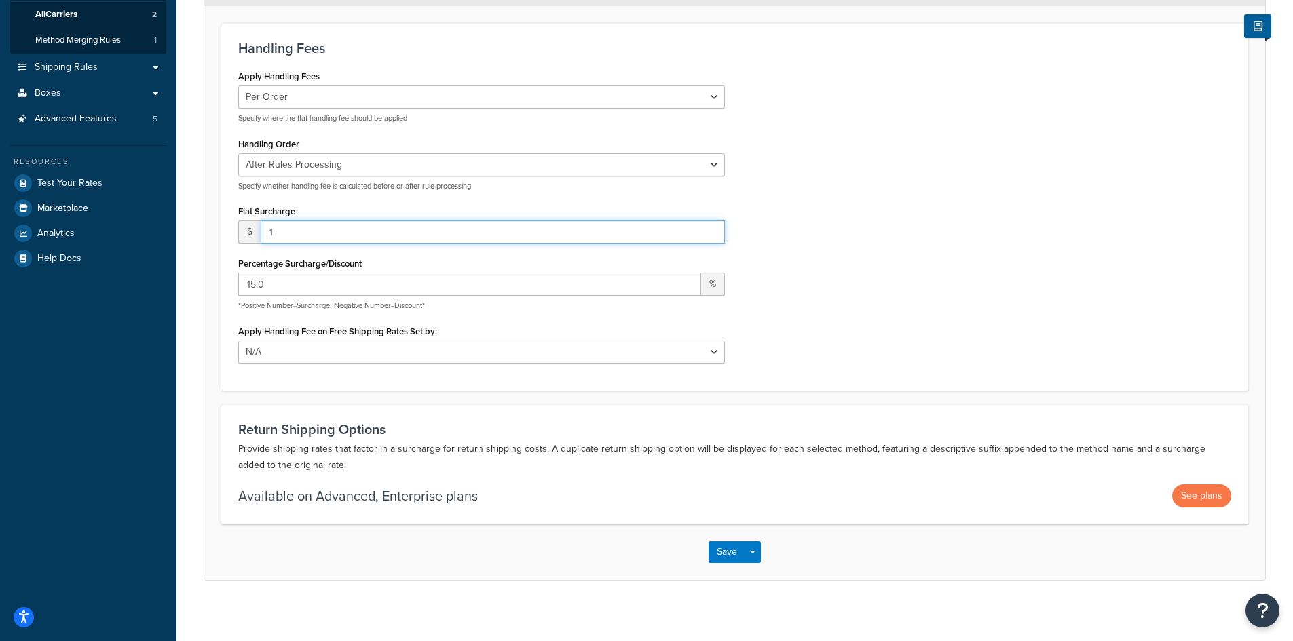
click at [713, 235] on input "1" at bounding box center [493, 232] width 464 height 23
type input "0"
click at [713, 235] on input "0" at bounding box center [493, 232] width 464 height 23
click at [788, 233] on div "Apply Handling Fees Per Order Per Item Per Package Specify where the flat handl…" at bounding box center [734, 220] width 1013 height 307
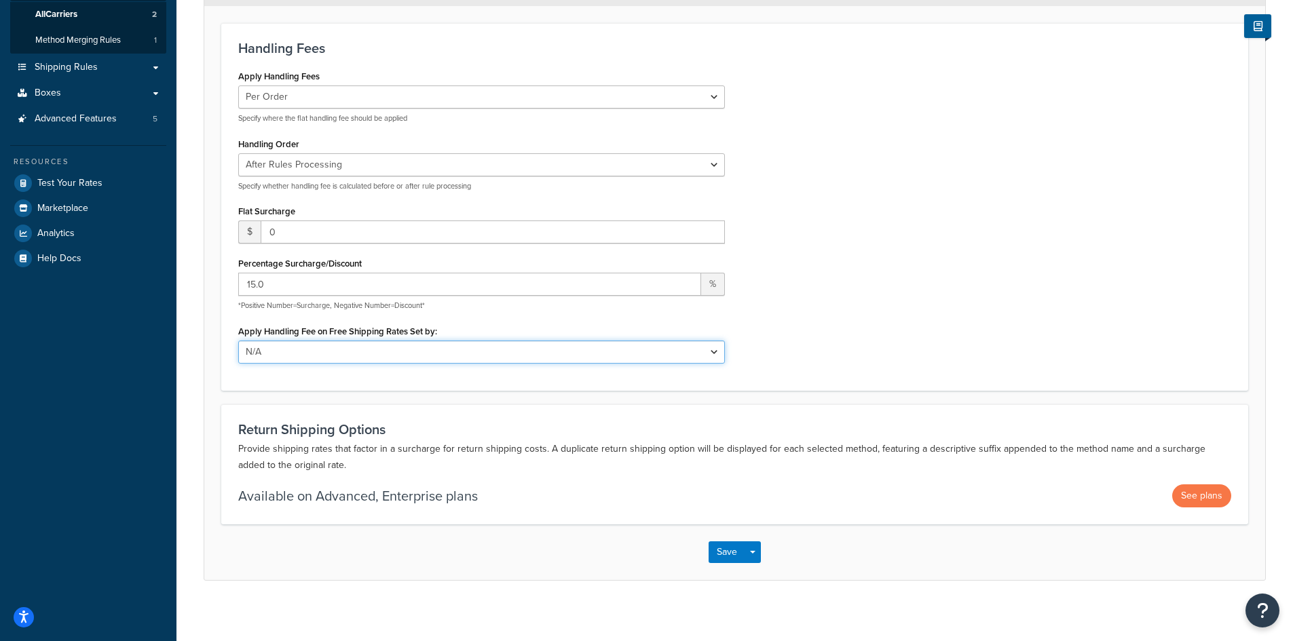
click at [717, 345] on select "N/A Fixed/Free Shipping Methods Free Promotion Rules All Free Shipping" at bounding box center [481, 352] width 487 height 23
click at [238, 341] on select "N/A Fixed/Free Shipping Methods Free Promotion Rules All Free Shipping" at bounding box center [481, 352] width 487 height 23
click at [711, 352] on select "N/A Fixed/Free Shipping Methods Free Promotion Rules All Free Shipping" at bounding box center [481, 352] width 487 height 23
click at [238, 341] on select "N/A Fixed/Free Shipping Methods Free Promotion Rules All Free Shipping" at bounding box center [481, 352] width 487 height 23
click at [721, 359] on select "N/A Fixed/Free Shipping Methods Free Promotion Rules All Free Shipping" at bounding box center [481, 352] width 487 height 23
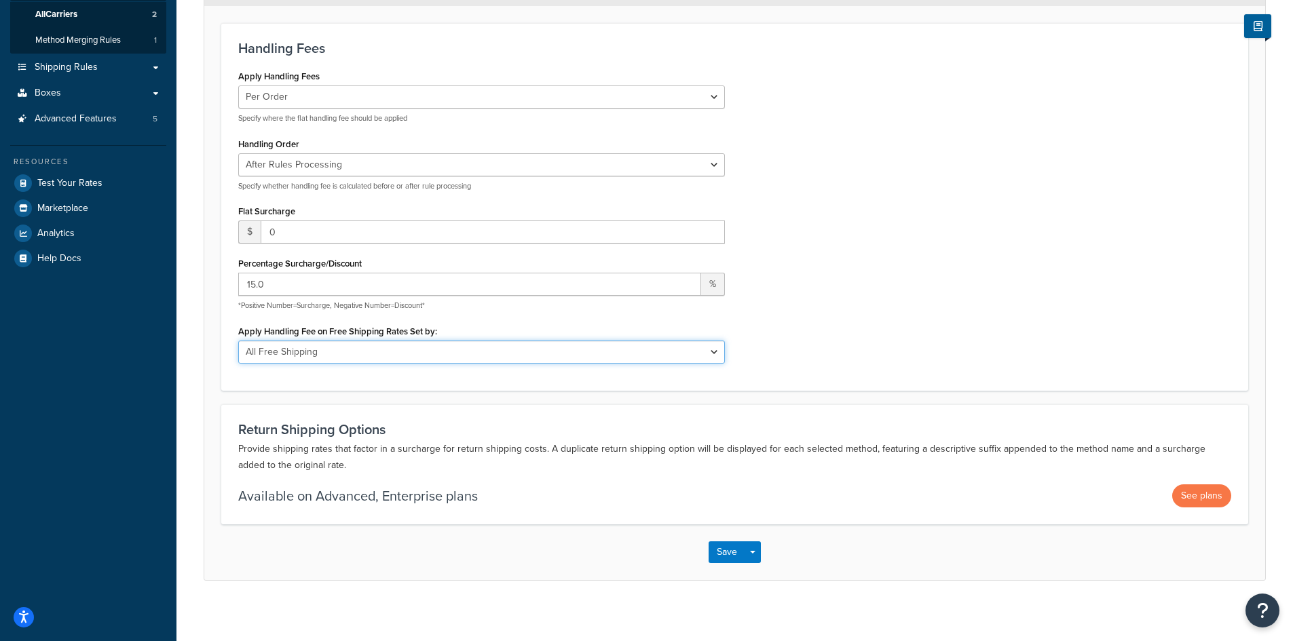
click at [238, 341] on select "N/A Fixed/Free Shipping Methods Free Promotion Rules All Free Shipping" at bounding box center [481, 352] width 487 height 23
click at [720, 352] on select "N/A Fixed/Free Shipping Methods Free Promotion Rules All Free Shipping" at bounding box center [481, 352] width 487 height 23
select select "NONE"
click at [238, 341] on select "N/A Fixed/Free Shipping Methods Free Promotion Rules All Free Shipping" at bounding box center [481, 352] width 487 height 23
click at [814, 311] on div "Apply Handling Fees Per Order Per Item Per Package Specify where the flat handl…" at bounding box center [734, 220] width 1013 height 307
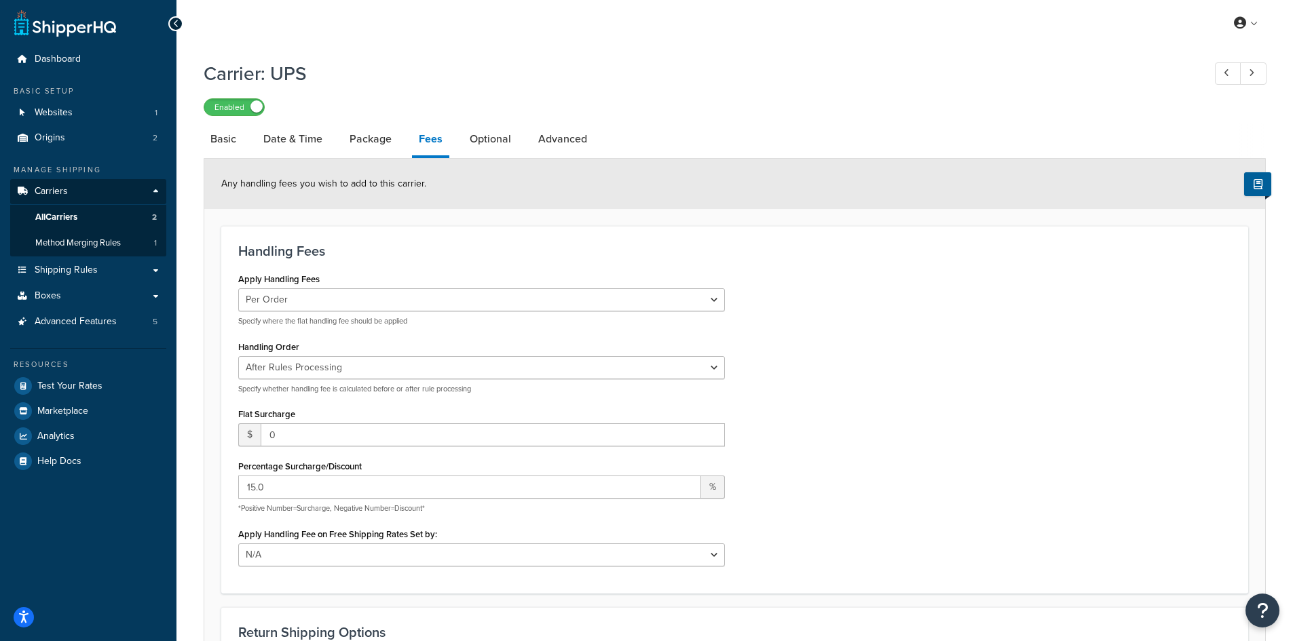
scroll to position [0, 0]
